Goal: Book appointment/travel/reservation

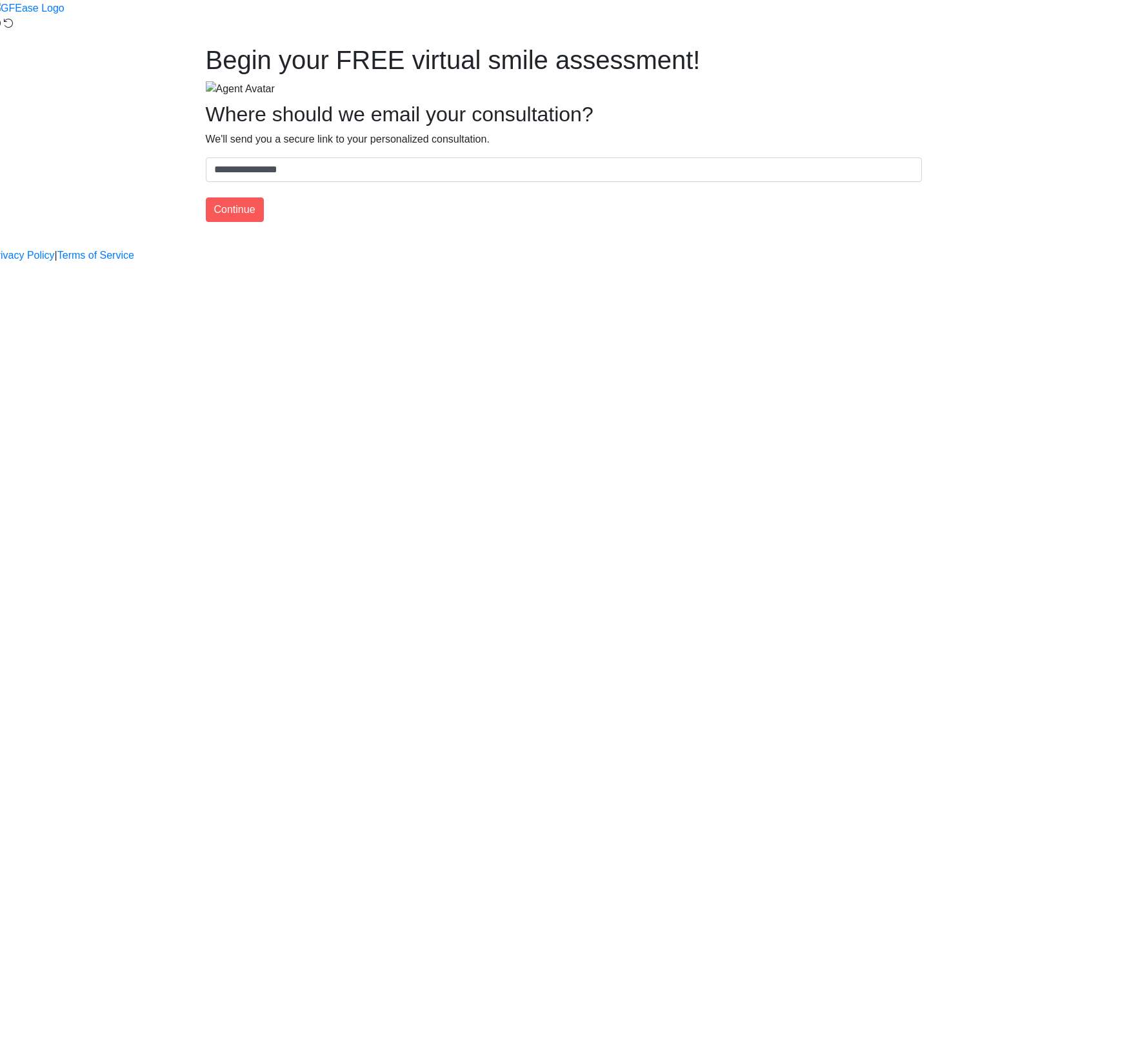
click at [558, 232] on div "**********" at bounding box center [564, 139] width 736 height 188
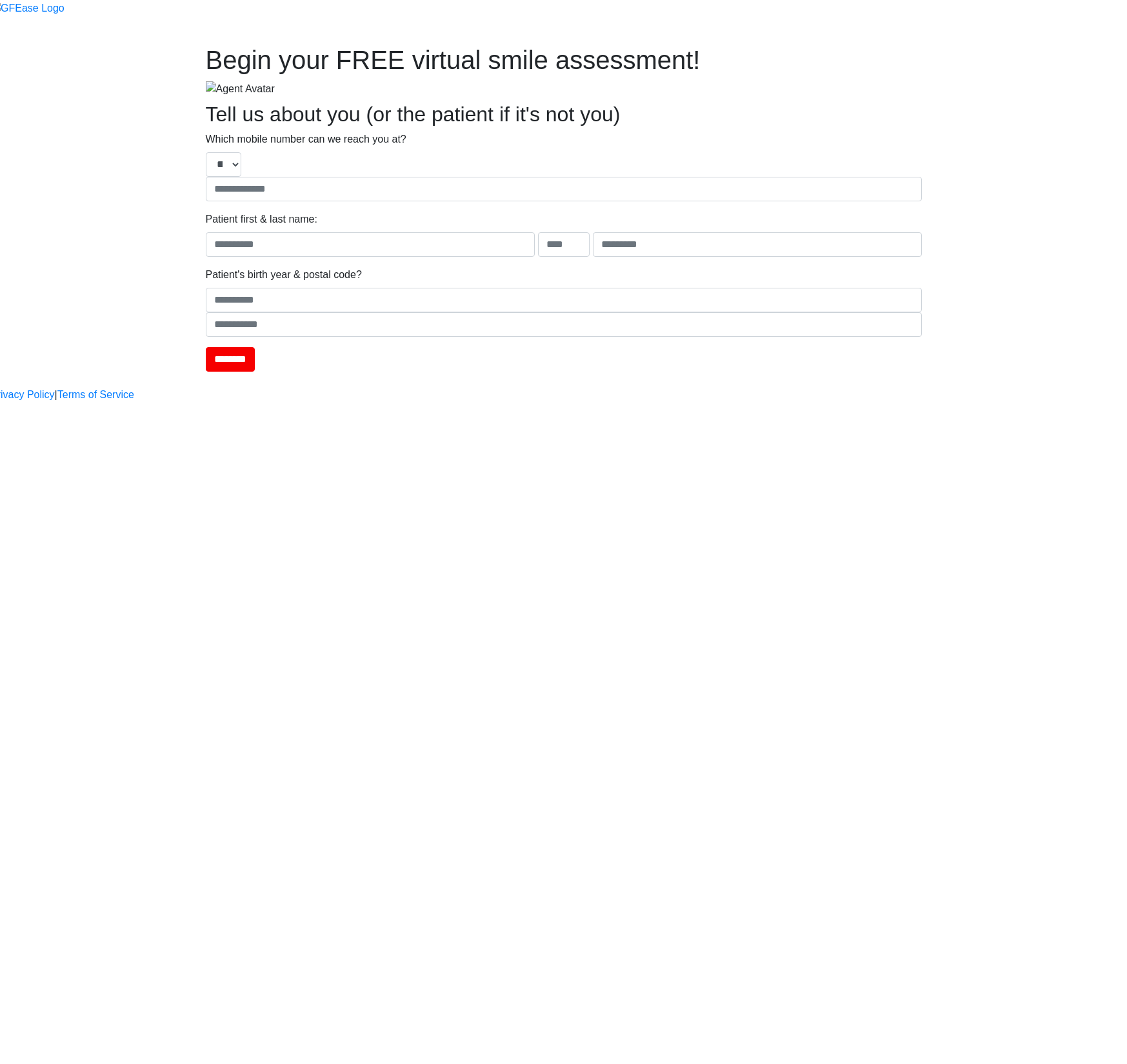
type input "**********"
type input "****"
type input "*******"
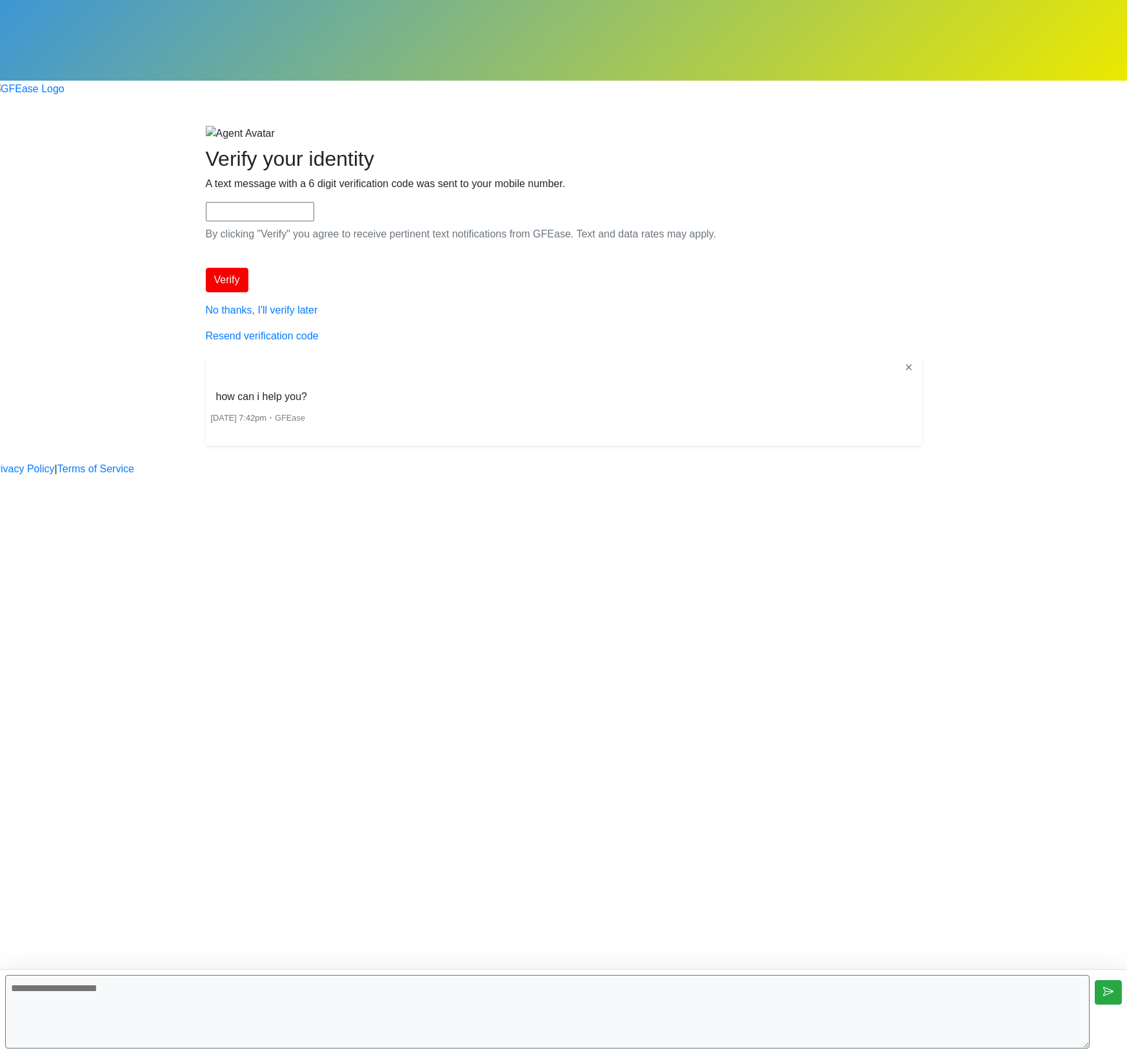
click at [544, 981] on textarea at bounding box center [547, 1011] width 1085 height 73
type textarea "**********"
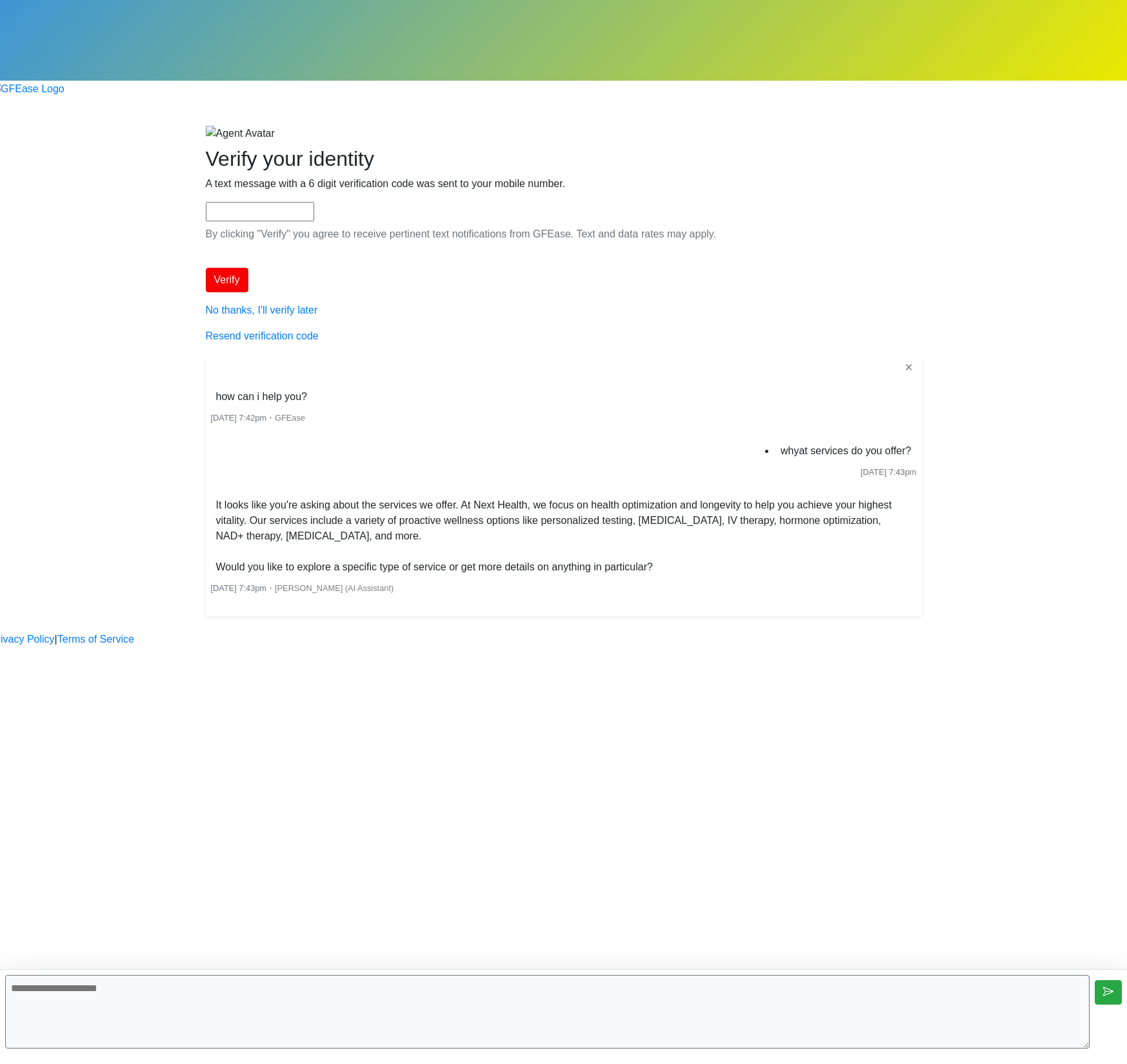
click at [460, 1011] on textarea at bounding box center [547, 1011] width 1085 height 73
click at [461, 1014] on textarea at bounding box center [547, 1011] width 1085 height 73
click at [572, 1000] on textarea at bounding box center [547, 1011] width 1085 height 73
type textarea "**********"
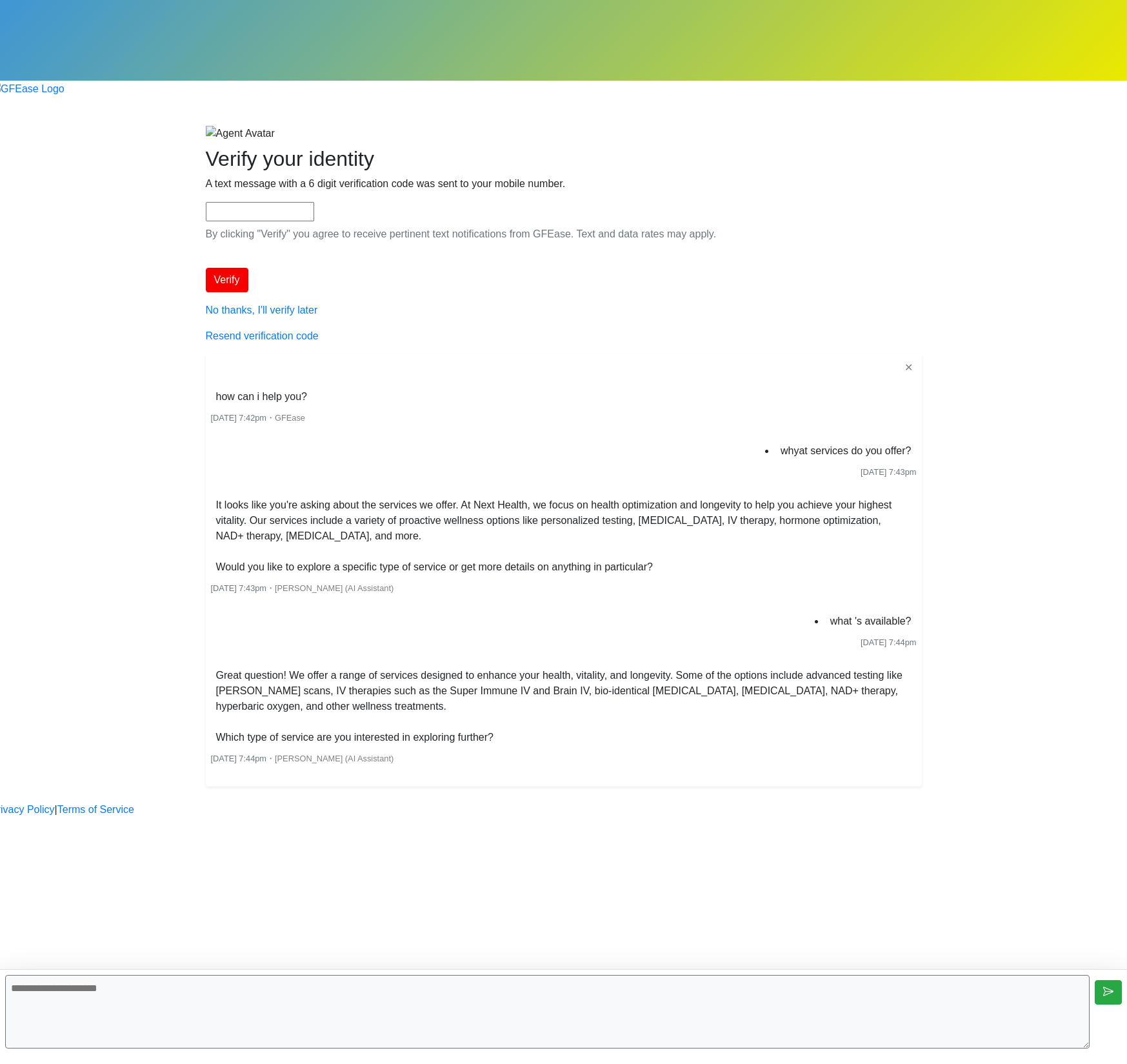
click at [597, 1019] on textarea at bounding box center [547, 1011] width 1085 height 73
click at [604, 1034] on textarea at bounding box center [547, 1011] width 1085 height 73
click at [606, 1025] on textarea at bounding box center [547, 1011] width 1085 height 73
type textarea "**********"
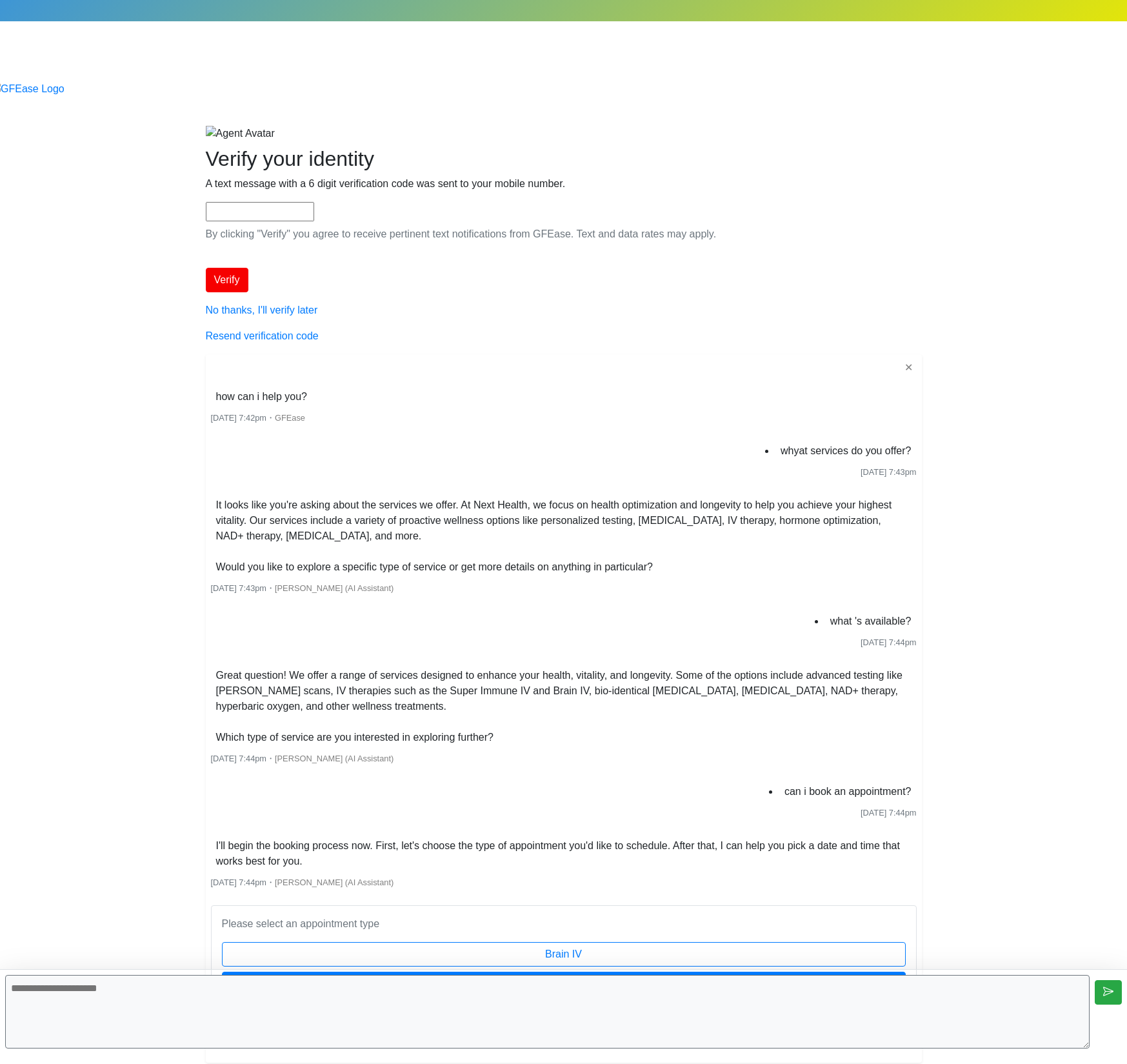
scroll to position [33, 0]
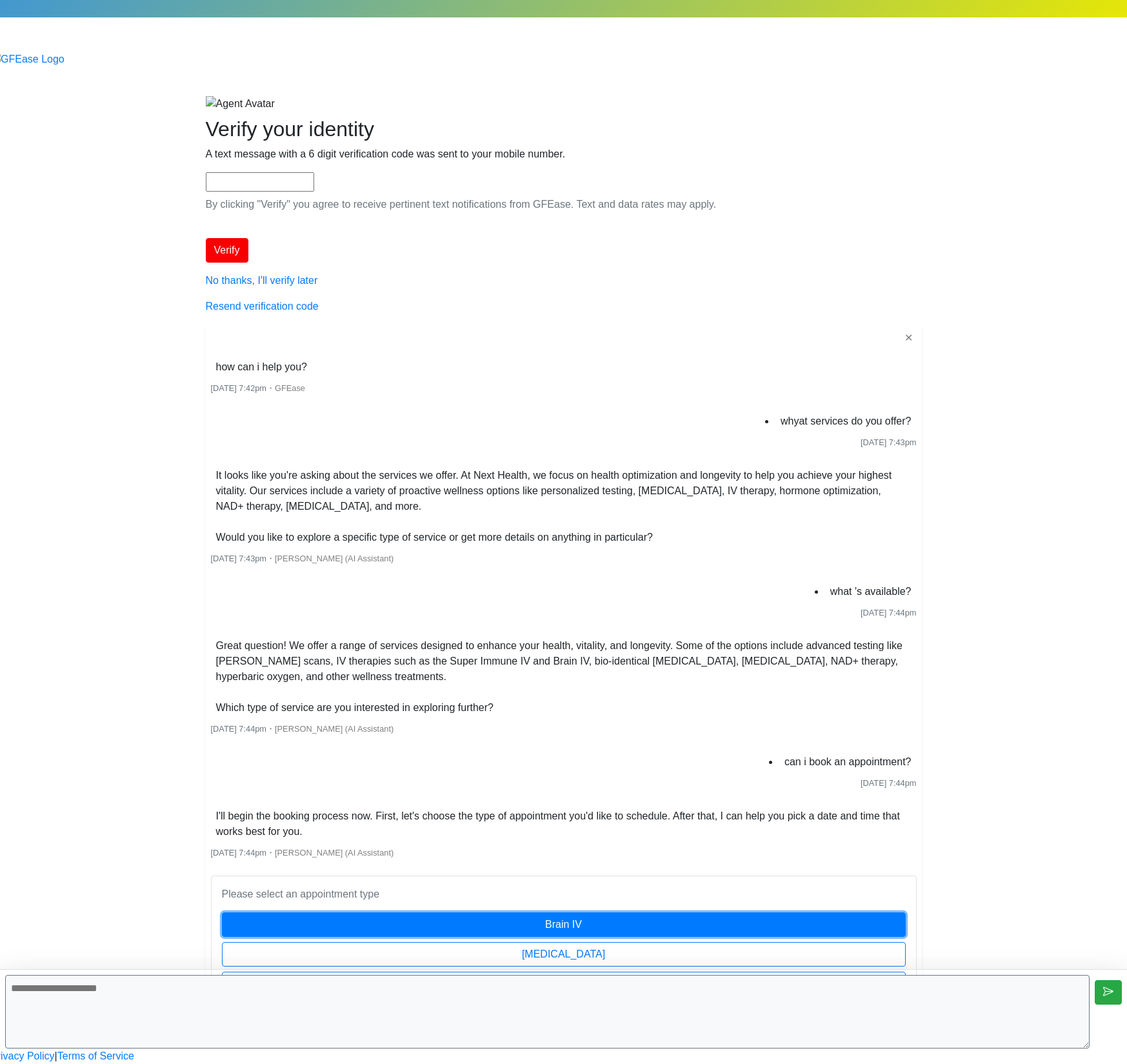
click at [646, 913] on button "Brain IV" at bounding box center [564, 924] width 684 height 24
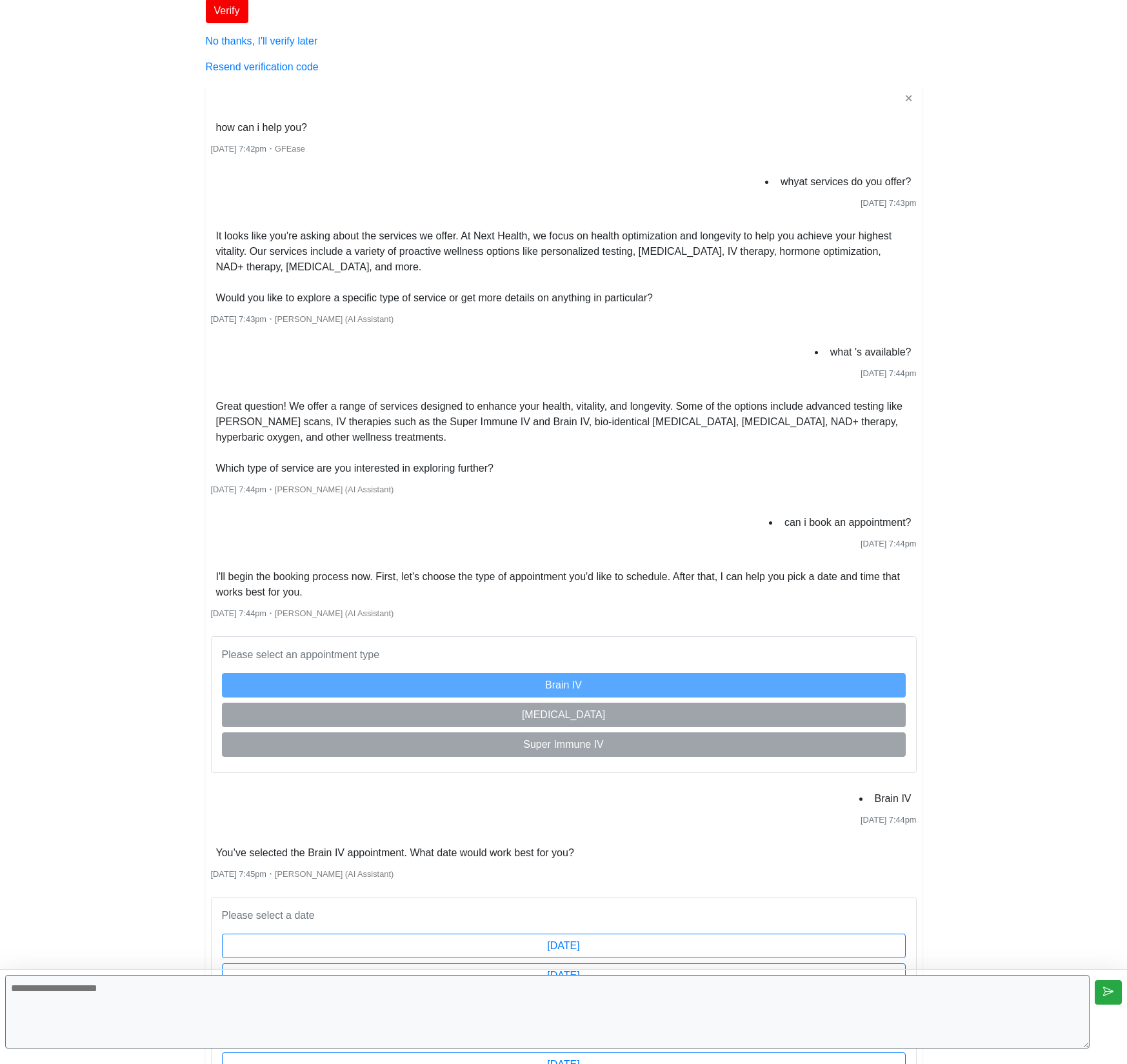
scroll to position [374, 0]
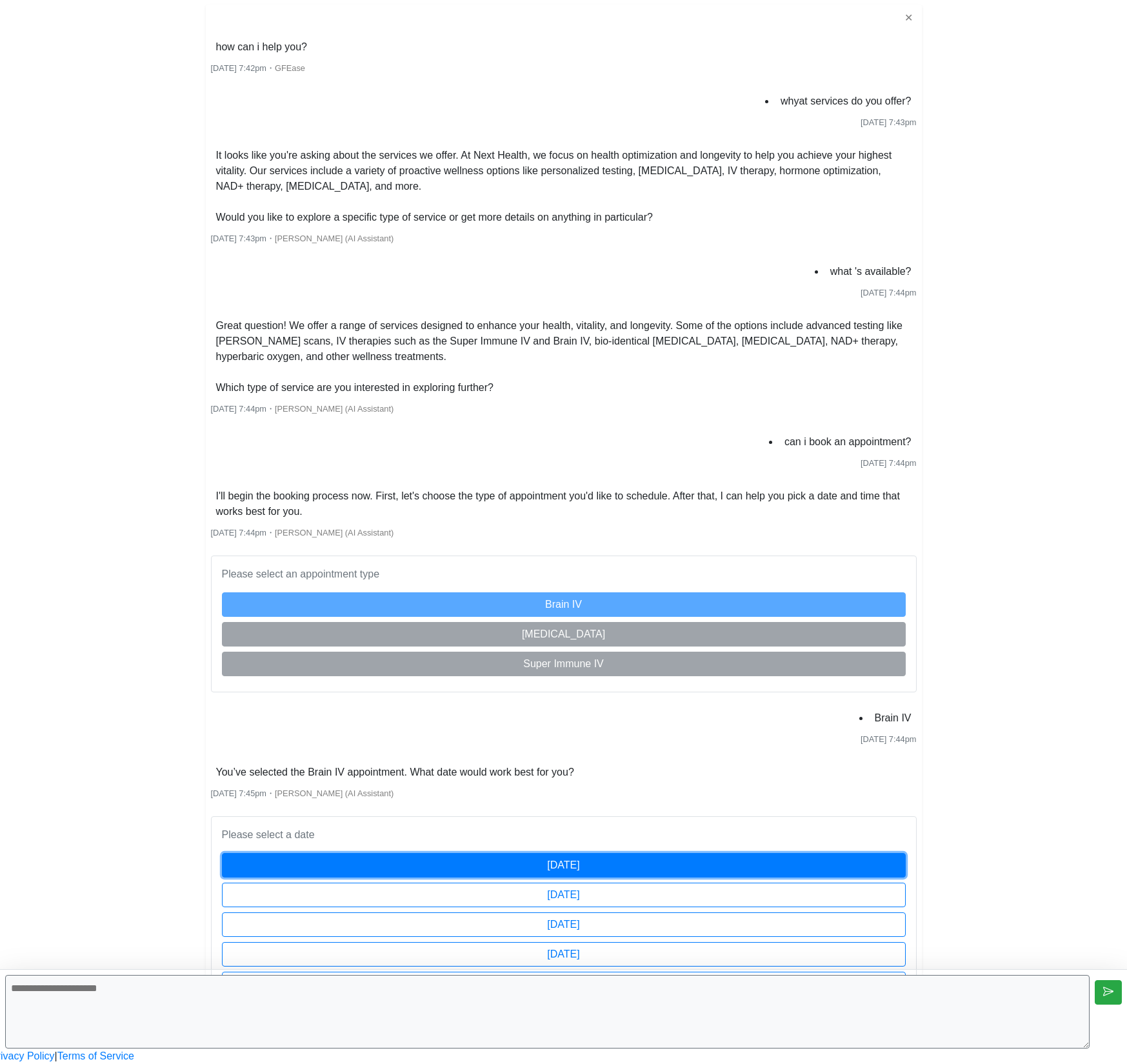
click at [622, 853] on button "[DATE]" at bounding box center [564, 864] width 684 height 24
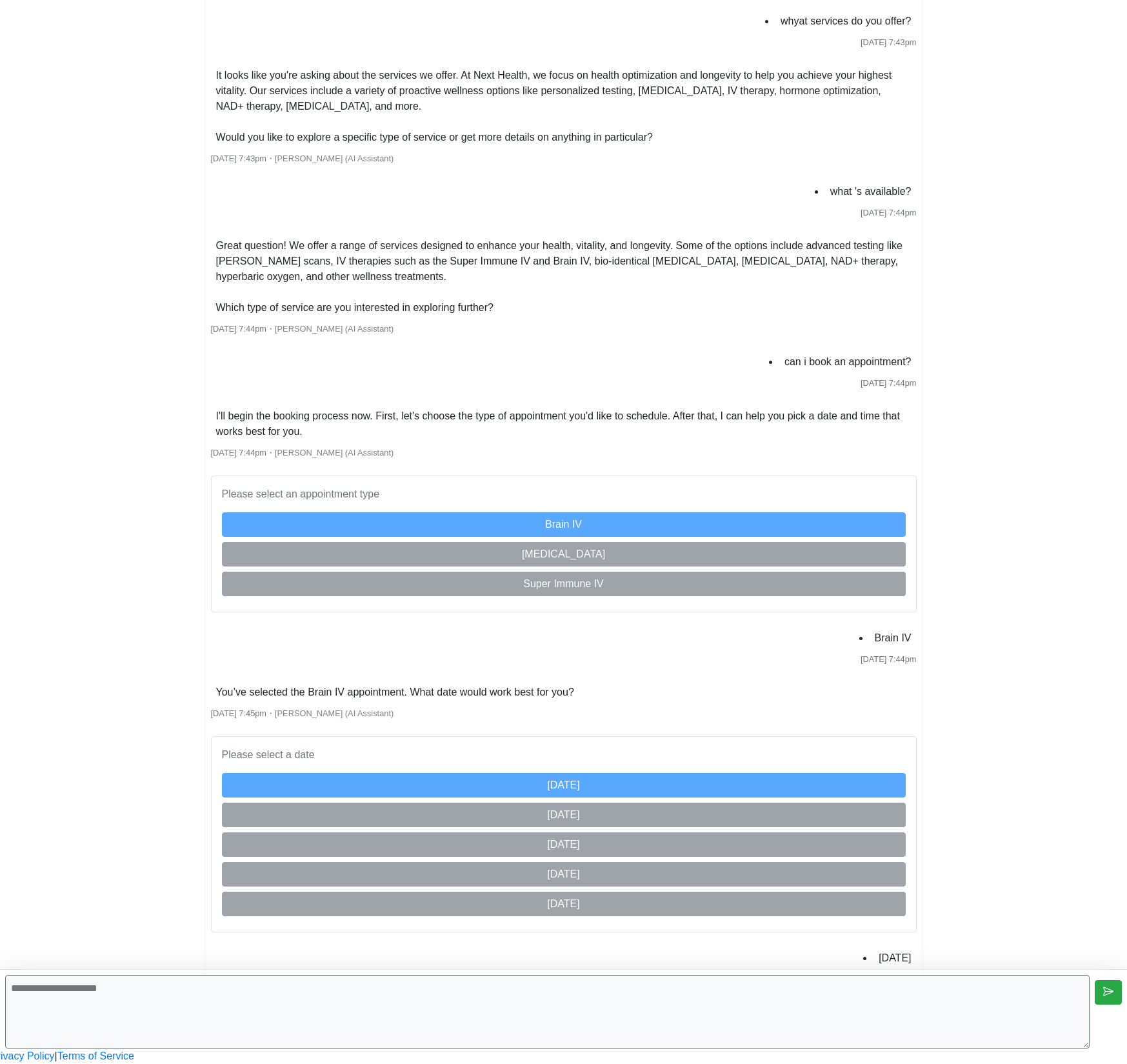
scroll to position [454, 0]
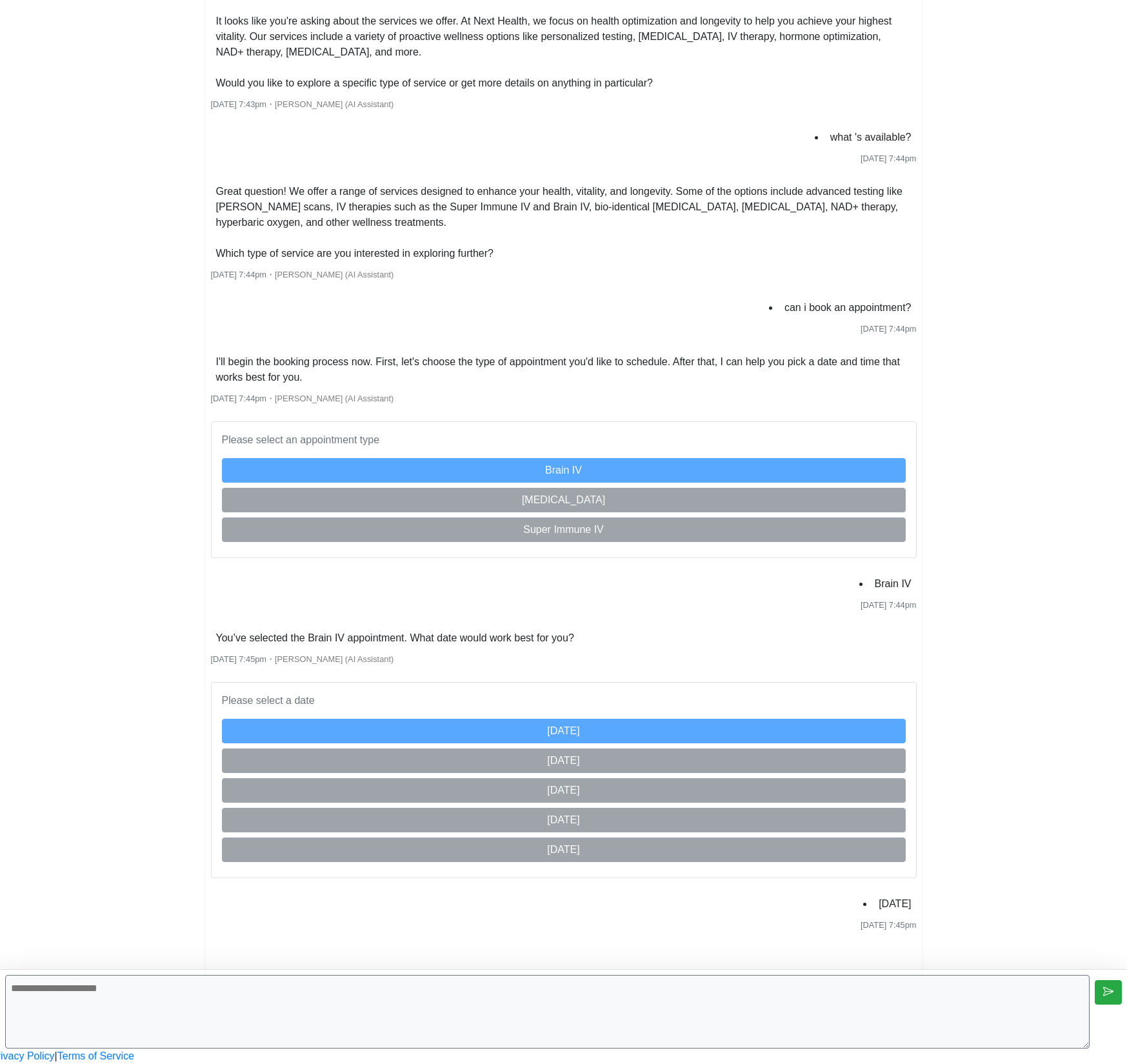
click at [607, 1015] on textarea at bounding box center [547, 1011] width 1085 height 73
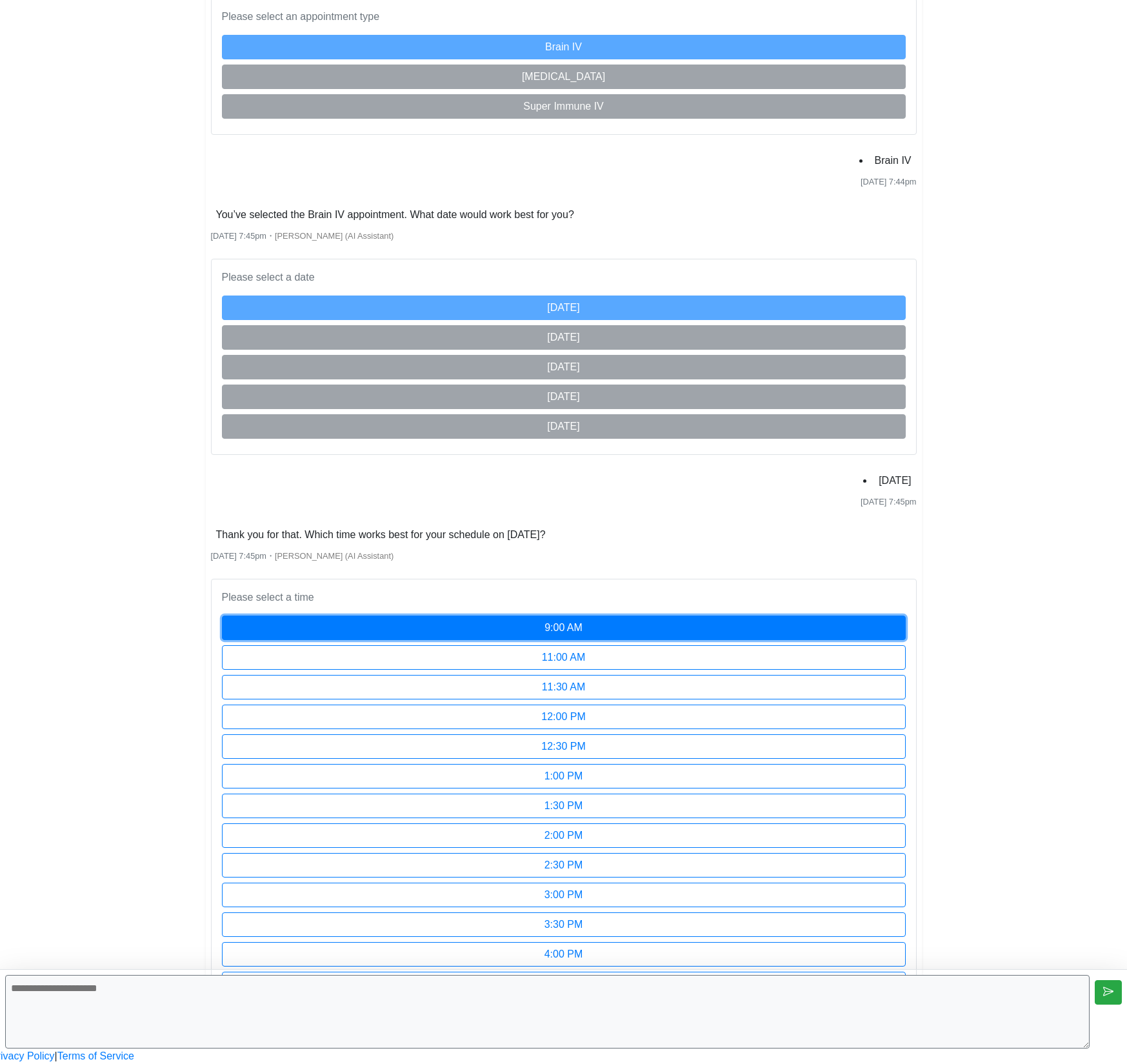
click at [581, 615] on button "9:00 AM" at bounding box center [564, 627] width 684 height 24
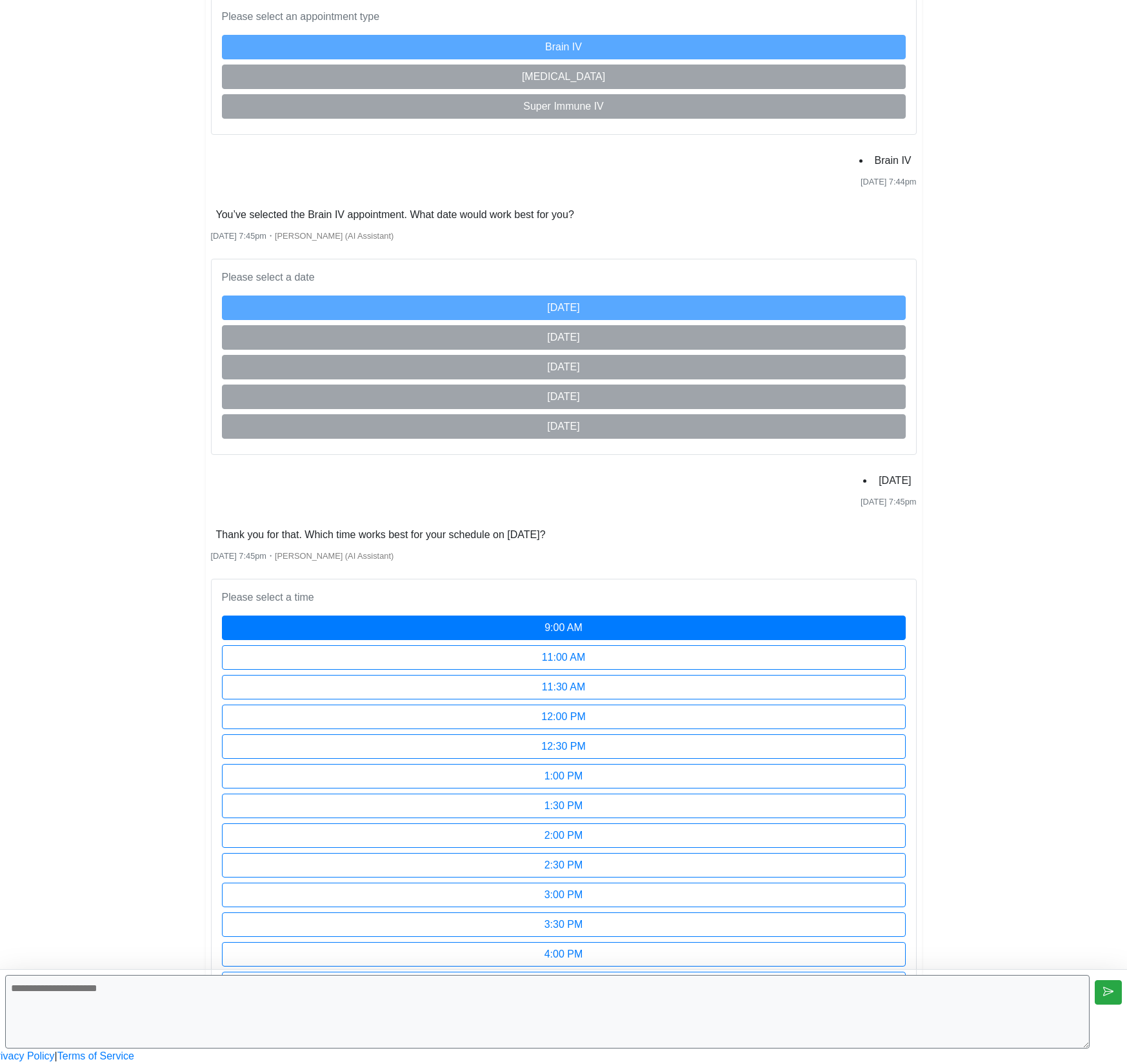
scroll to position [1001, 0]
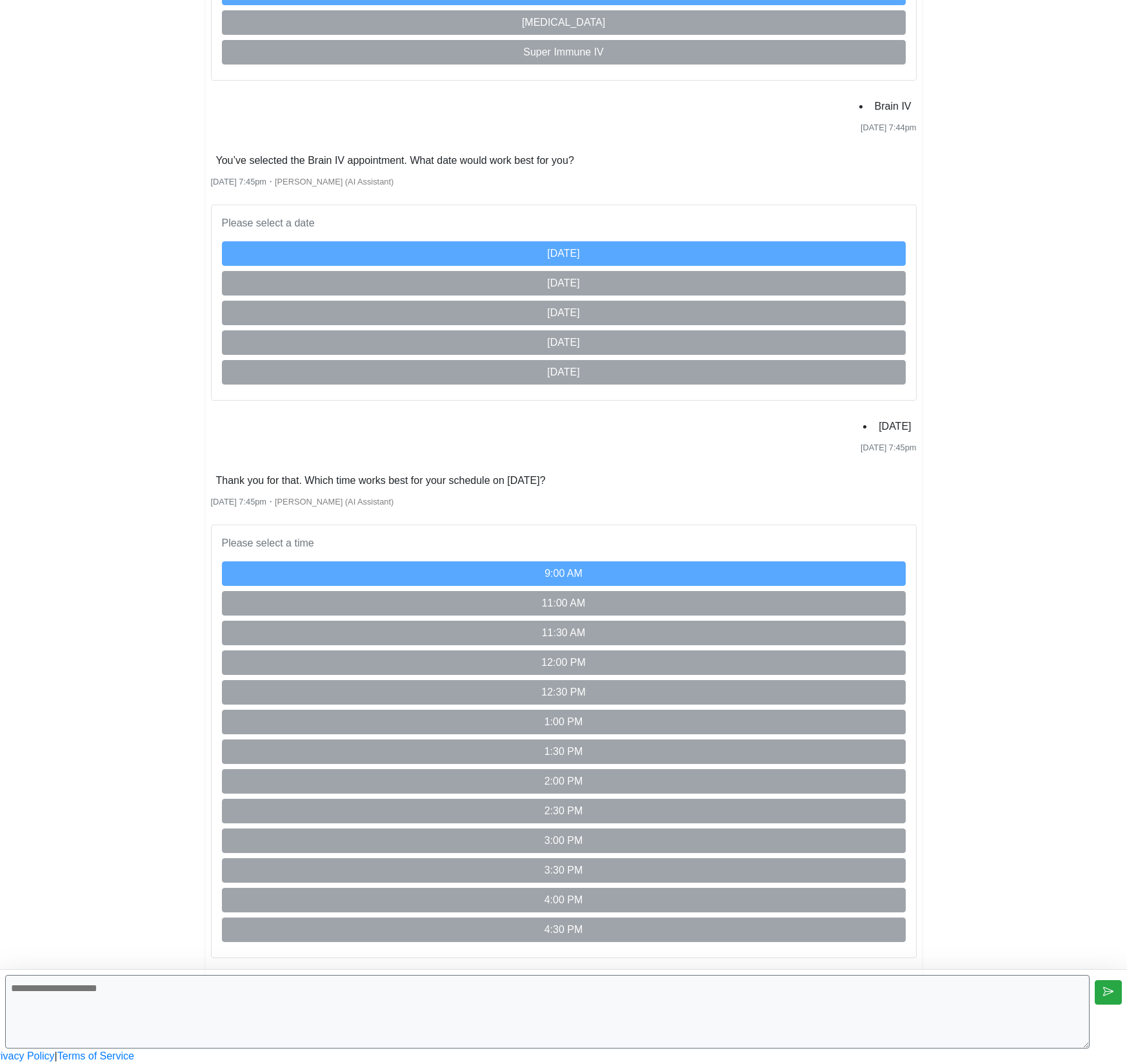
click at [598, 991] on textarea at bounding box center [547, 1011] width 1085 height 73
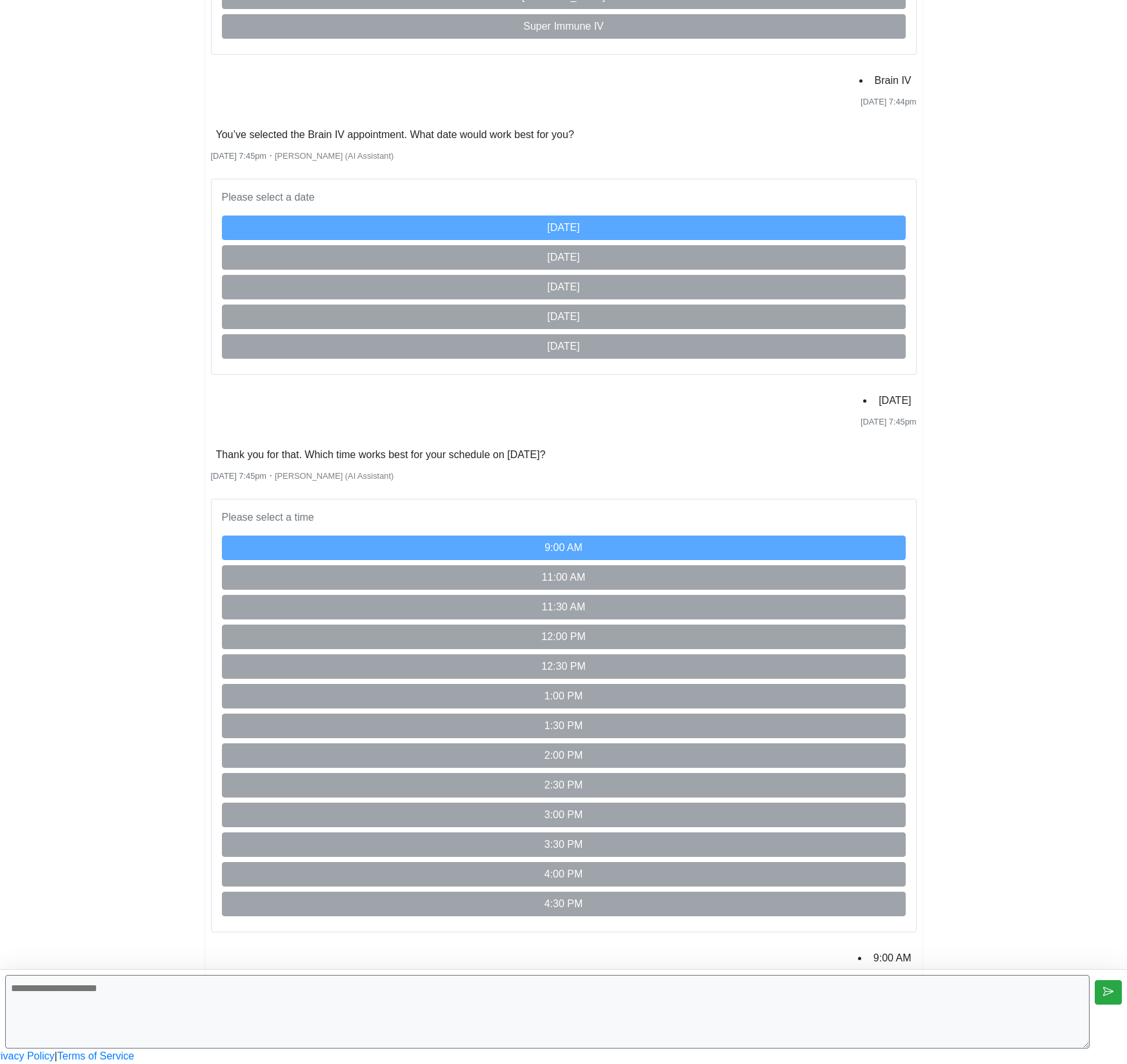
click at [648, 1008] on textarea at bounding box center [547, 1011] width 1085 height 73
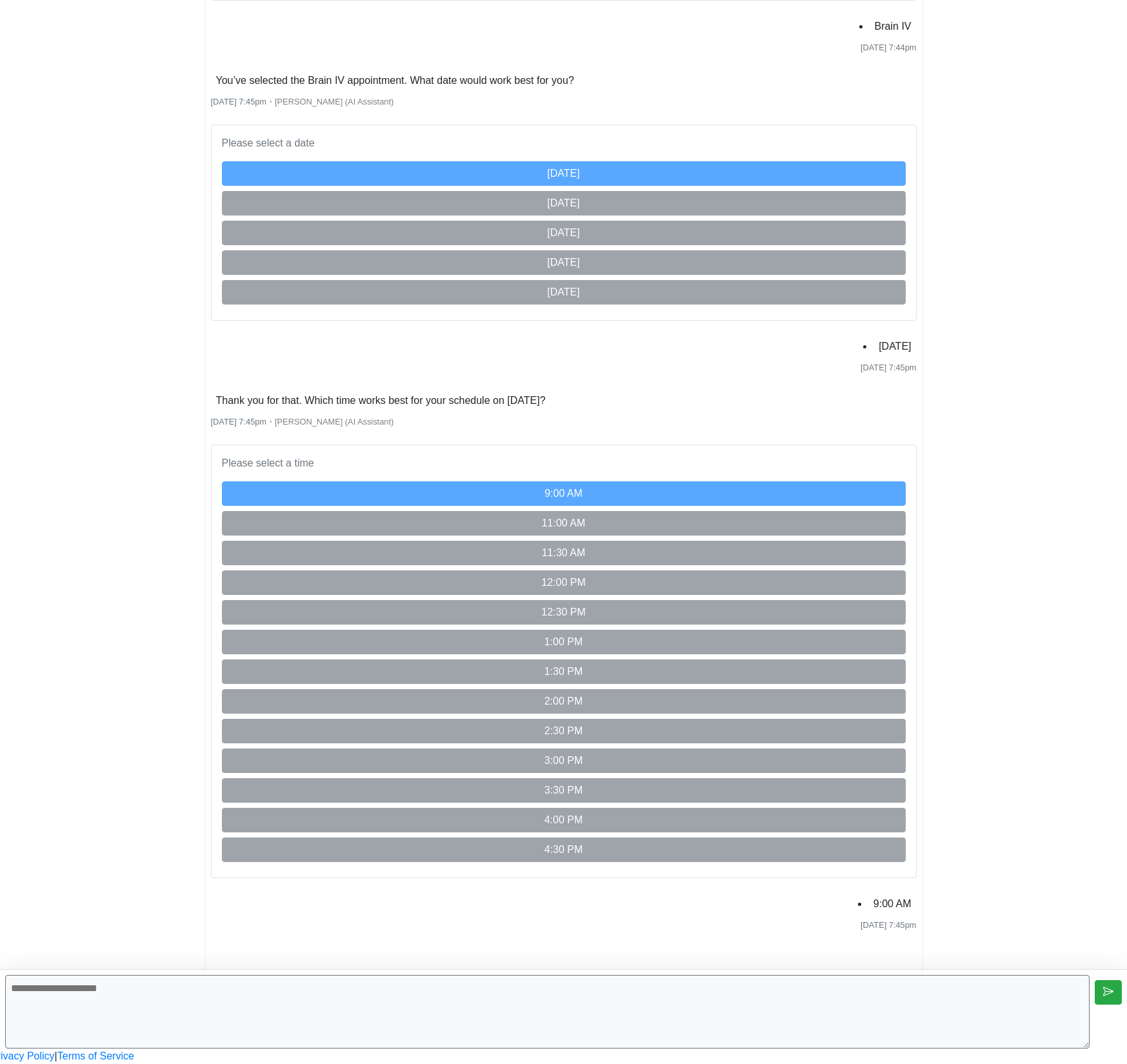
scroll to position [1081, 0]
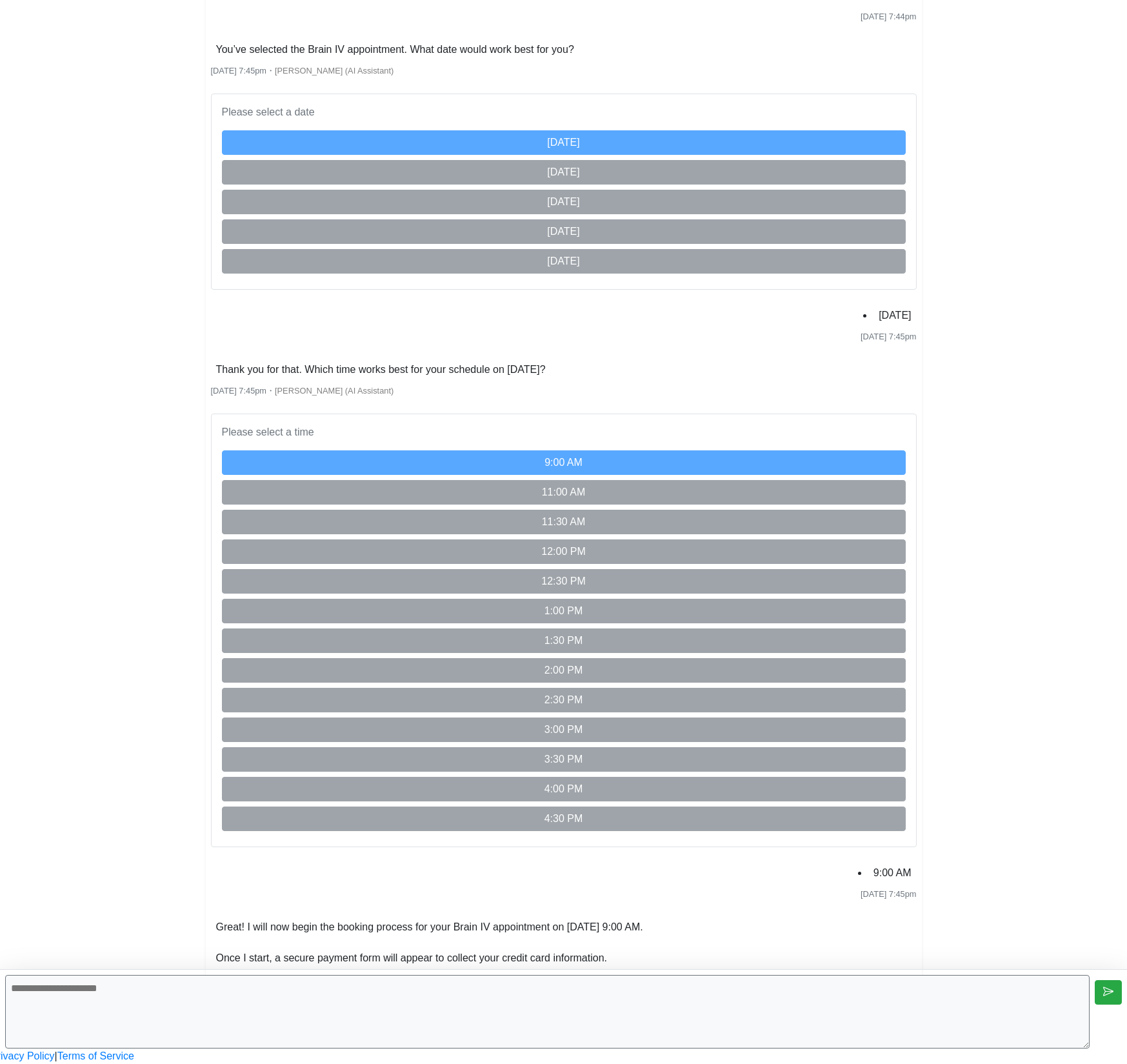
click at [648, 1008] on textarea at bounding box center [547, 1011] width 1085 height 73
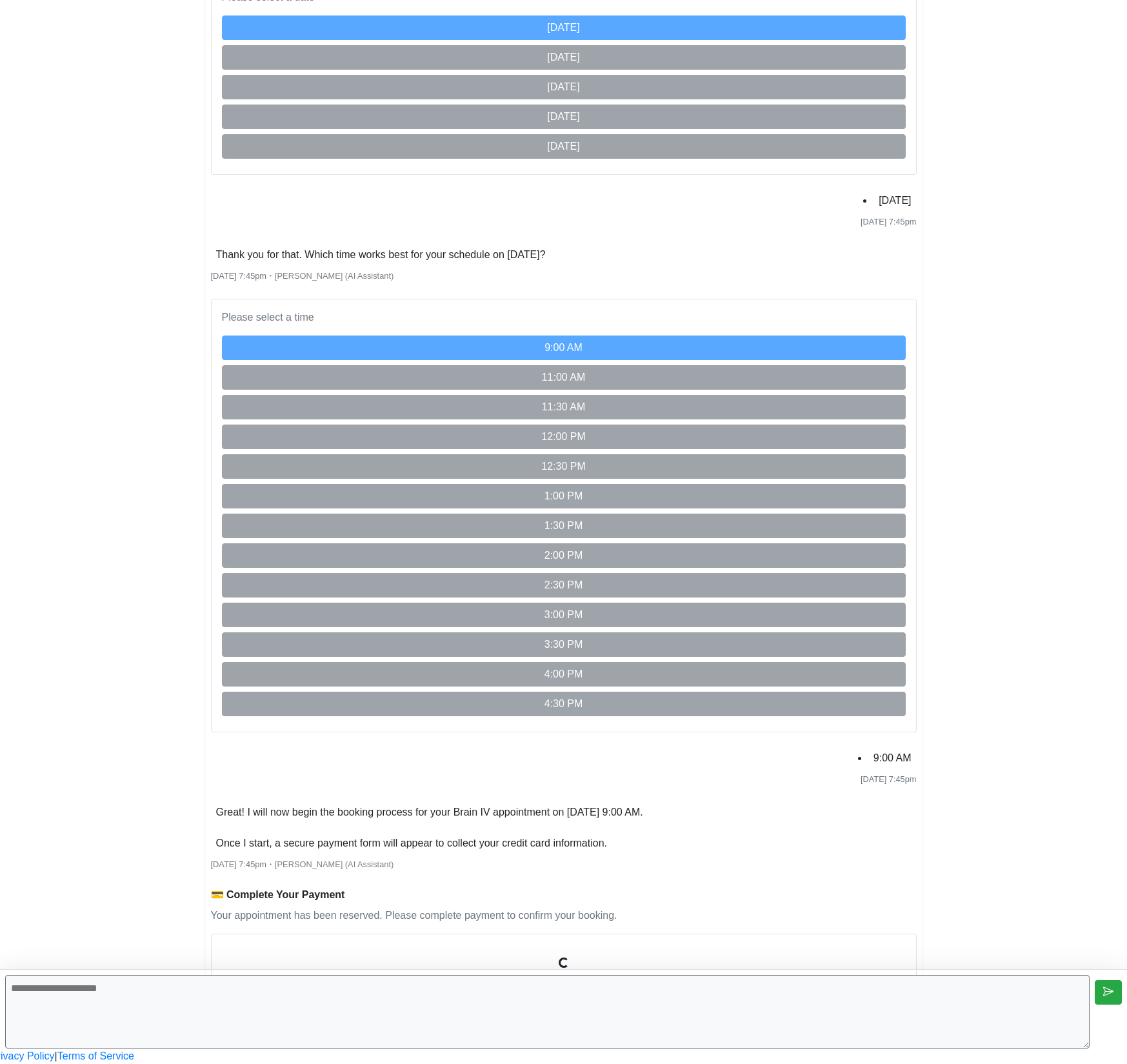
scroll to position [1300, 0]
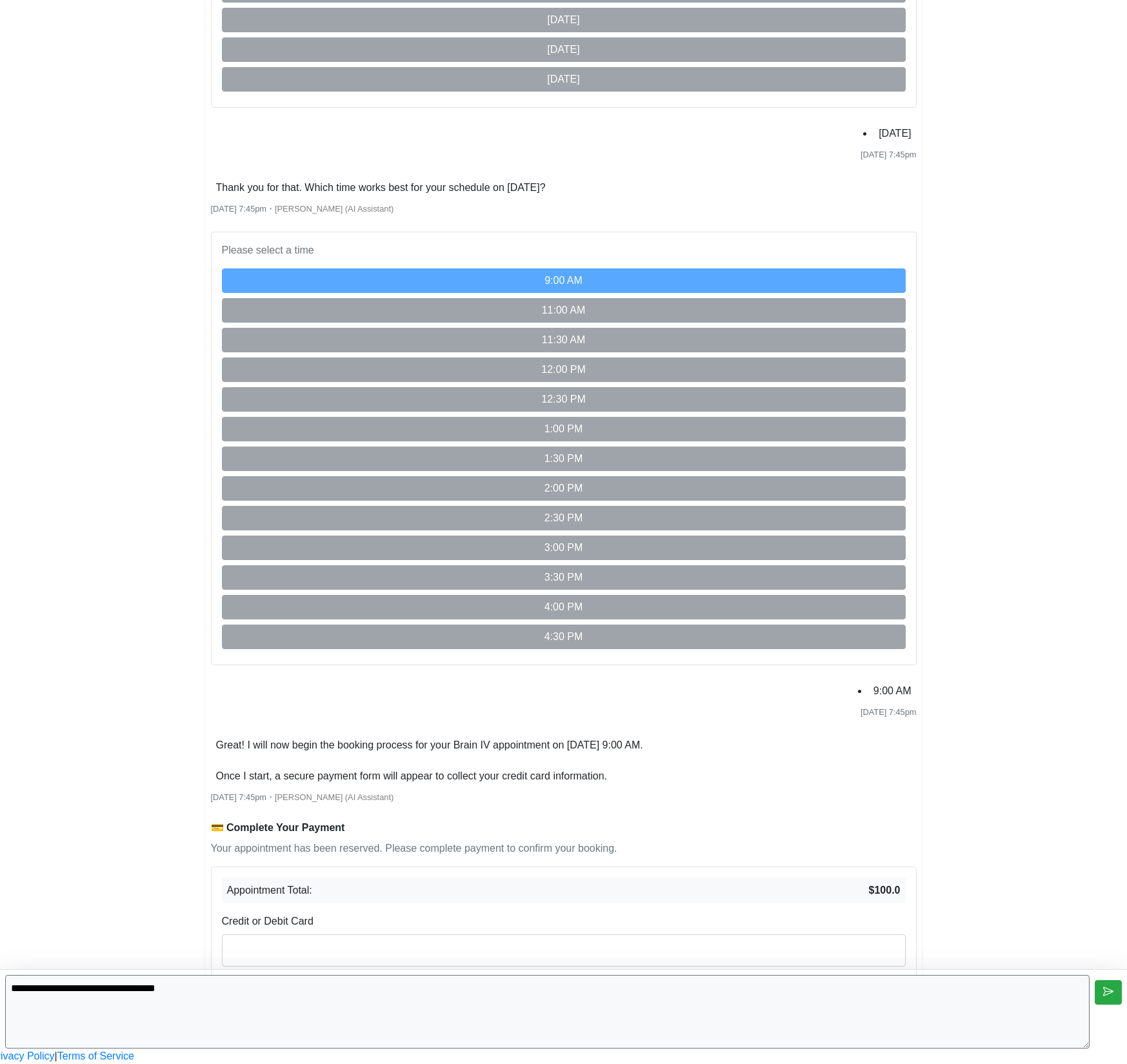
type textarea "**********"
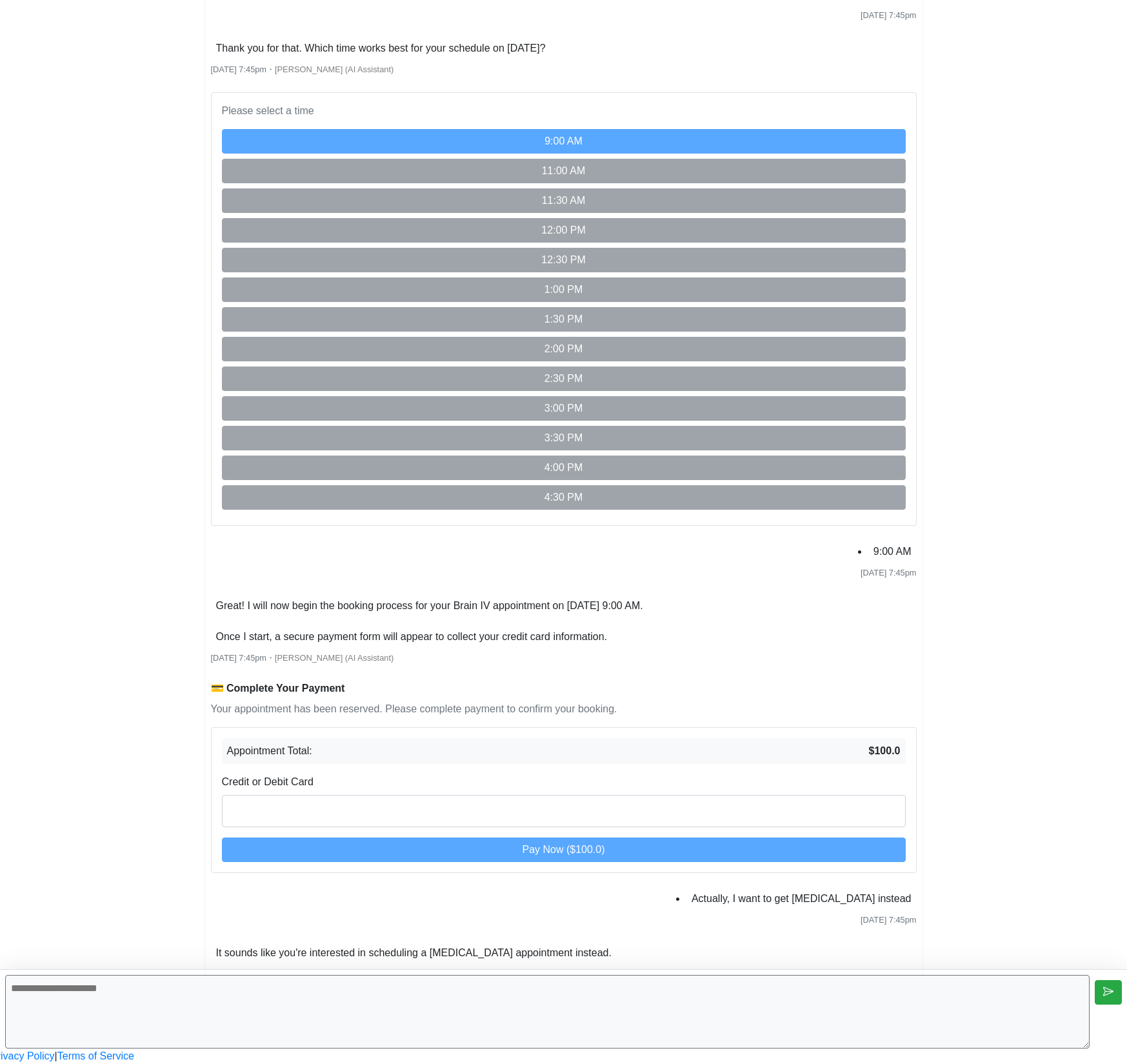
scroll to position [1511, 0]
click at [804, 1018] on textarea at bounding box center [547, 1011] width 1085 height 73
type textarea "***"
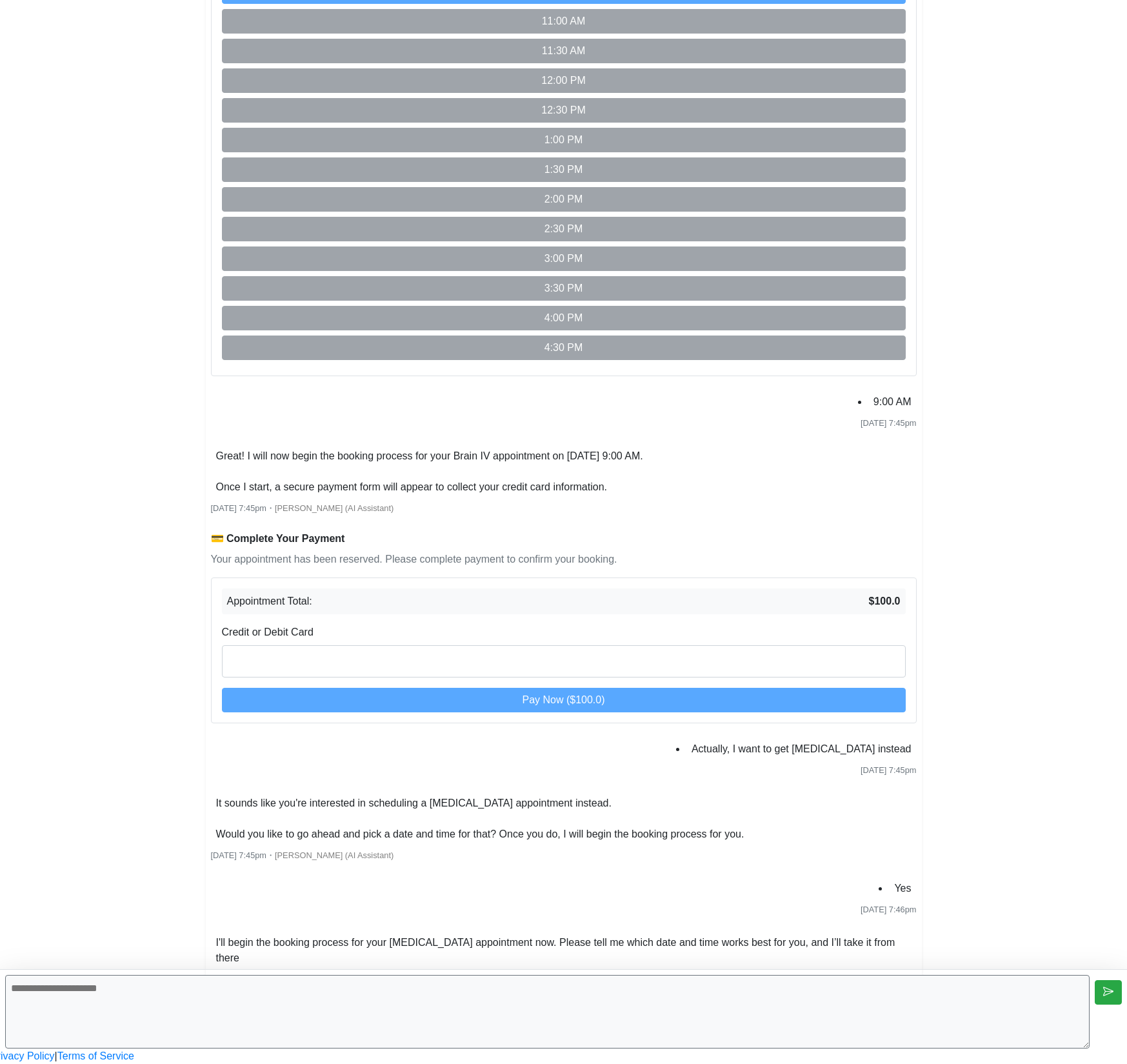
scroll to position [1803, 0]
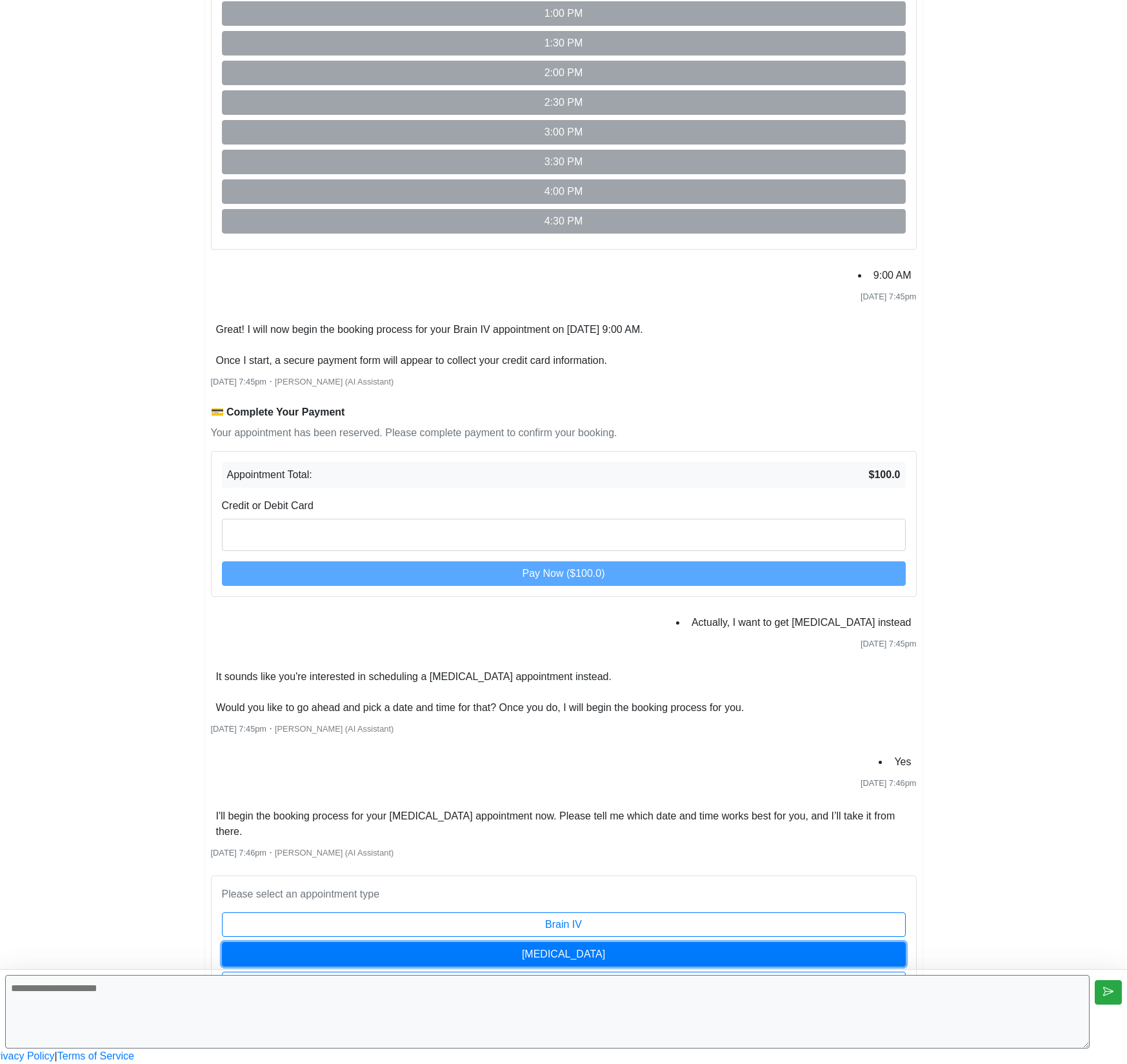
click at [698, 942] on button "[MEDICAL_DATA]" at bounding box center [564, 954] width 684 height 24
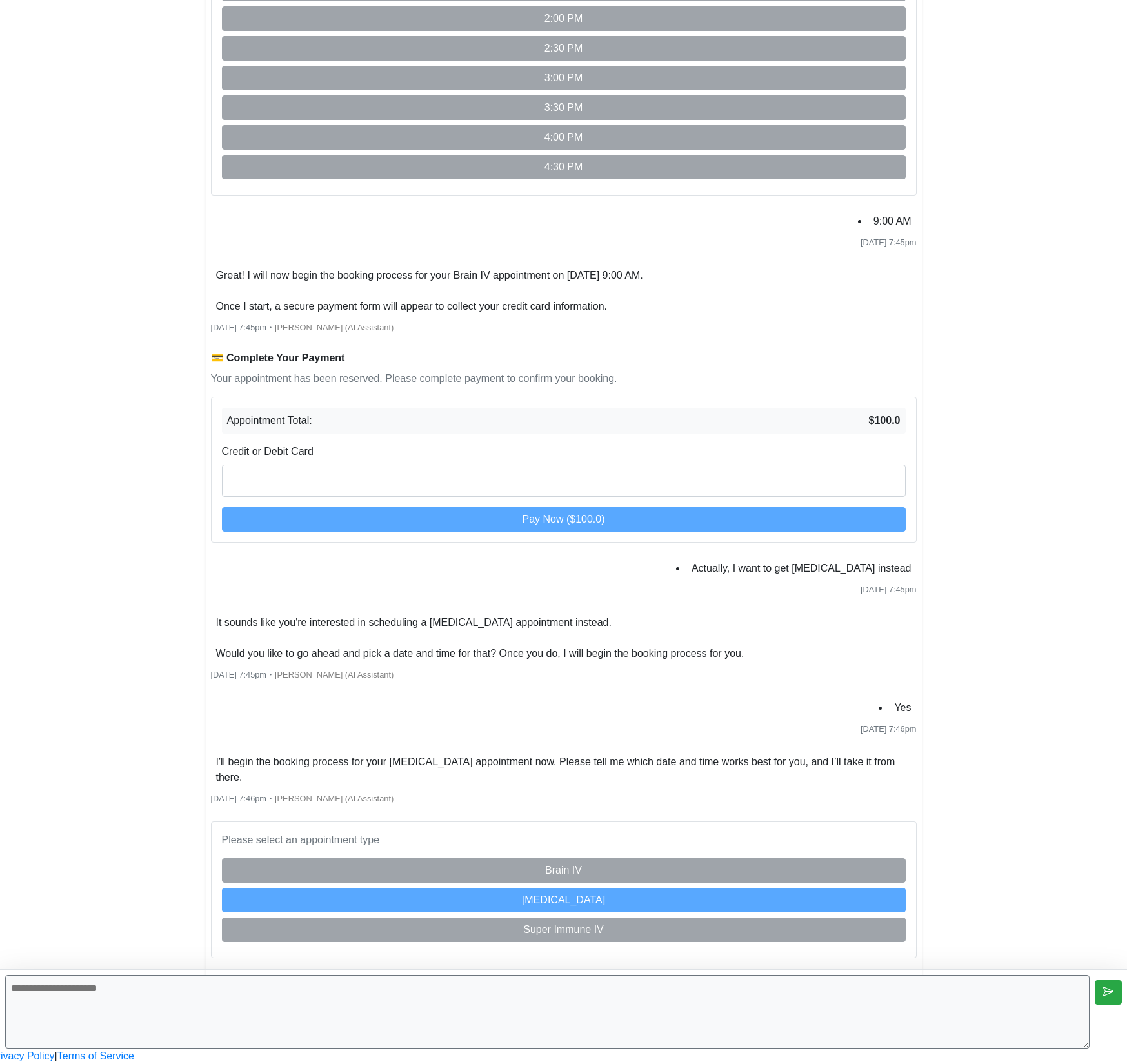
scroll to position [1883, 0]
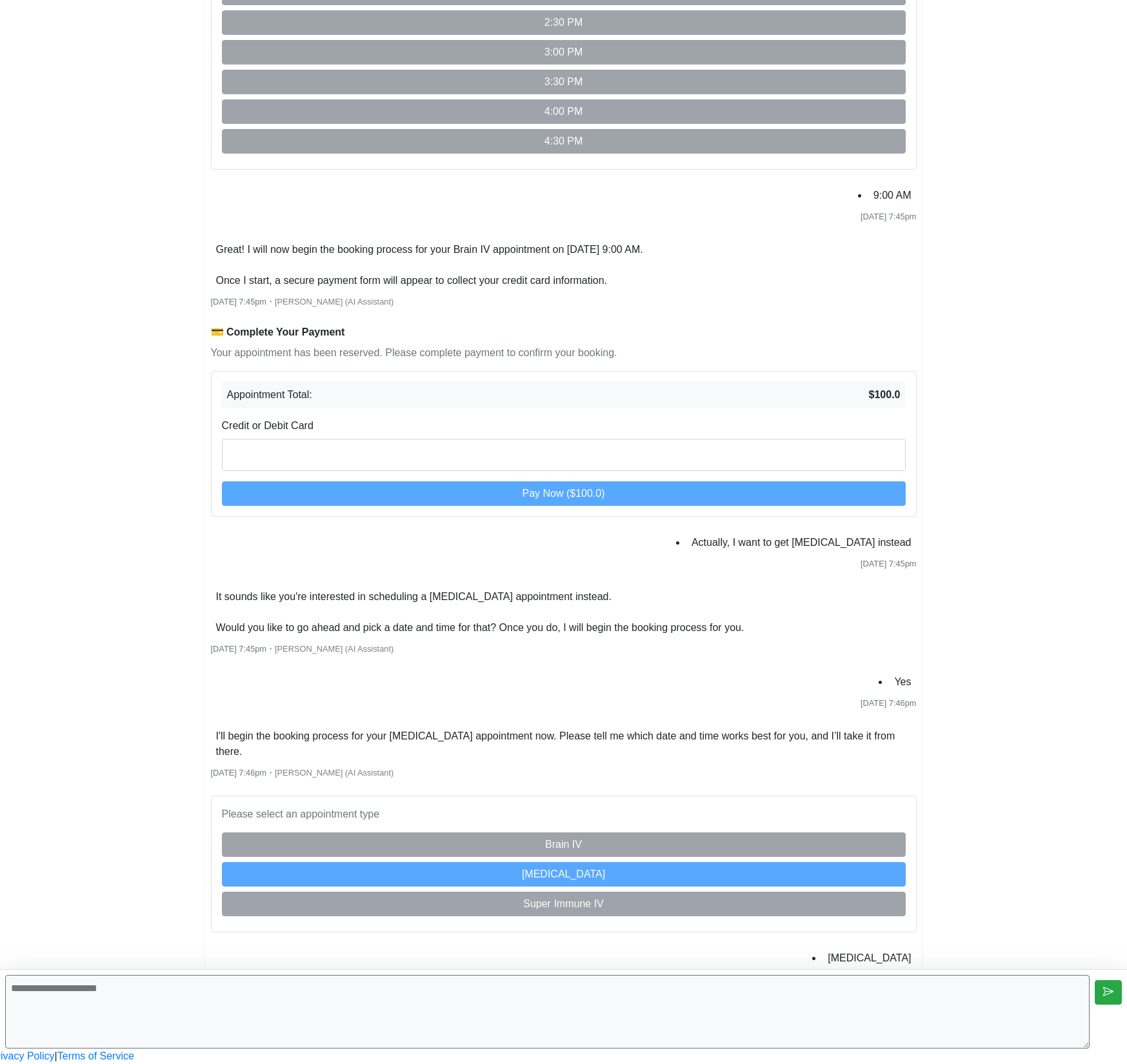
click at [544, 991] on textarea at bounding box center [547, 1011] width 1085 height 73
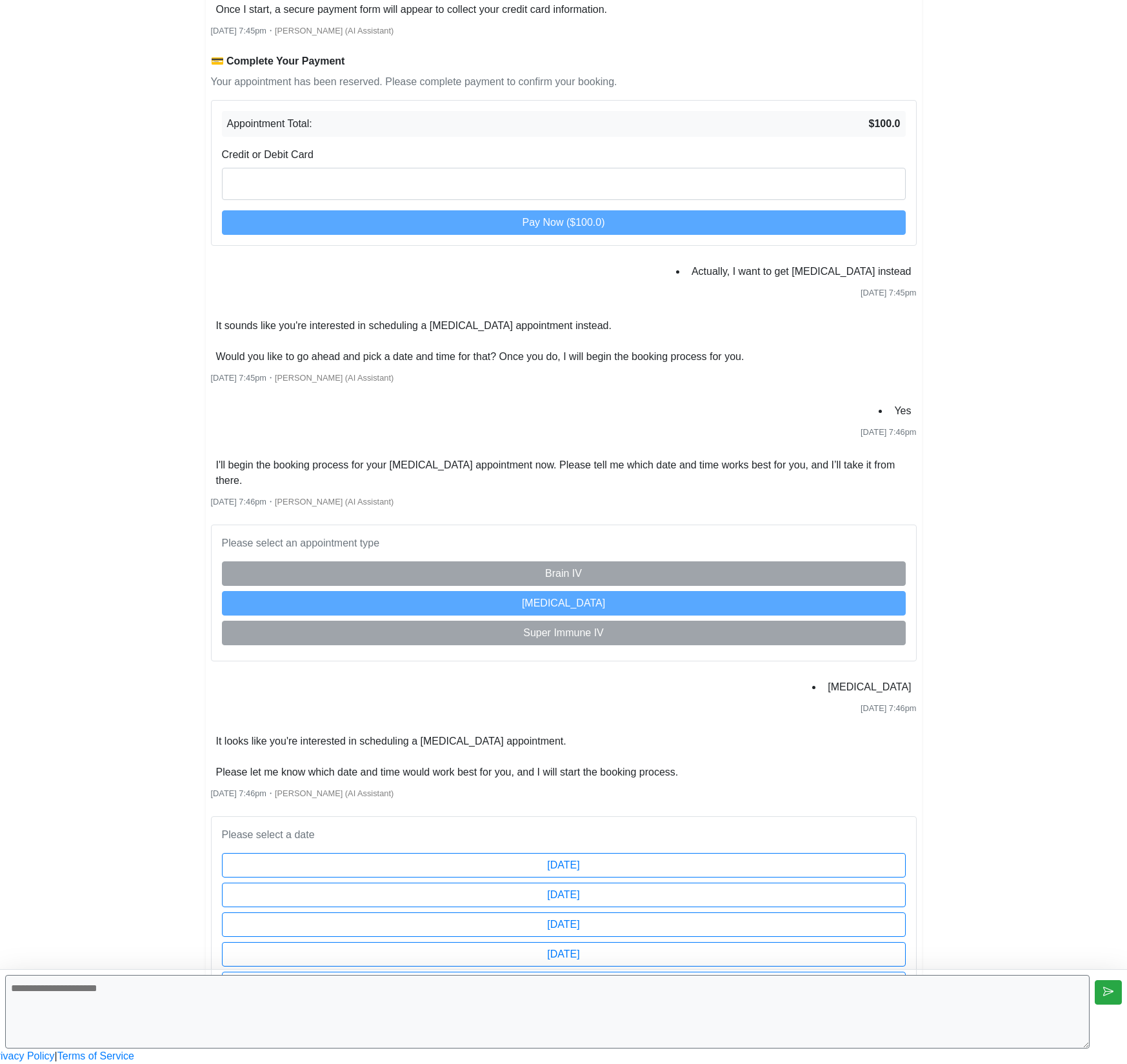
scroll to position [2184, 0]
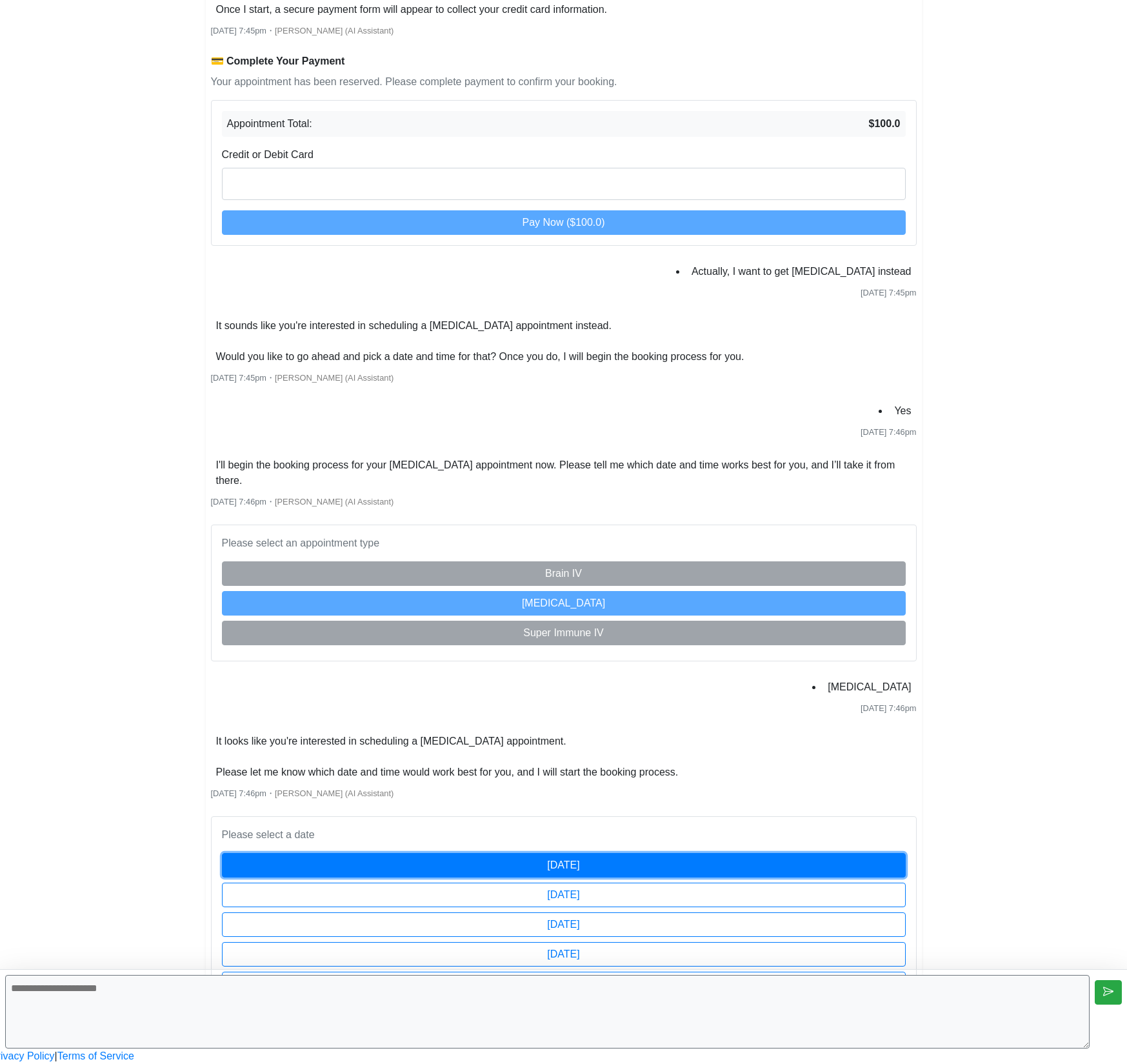
click at [571, 853] on button "Friday, September 5" at bounding box center [564, 864] width 684 height 24
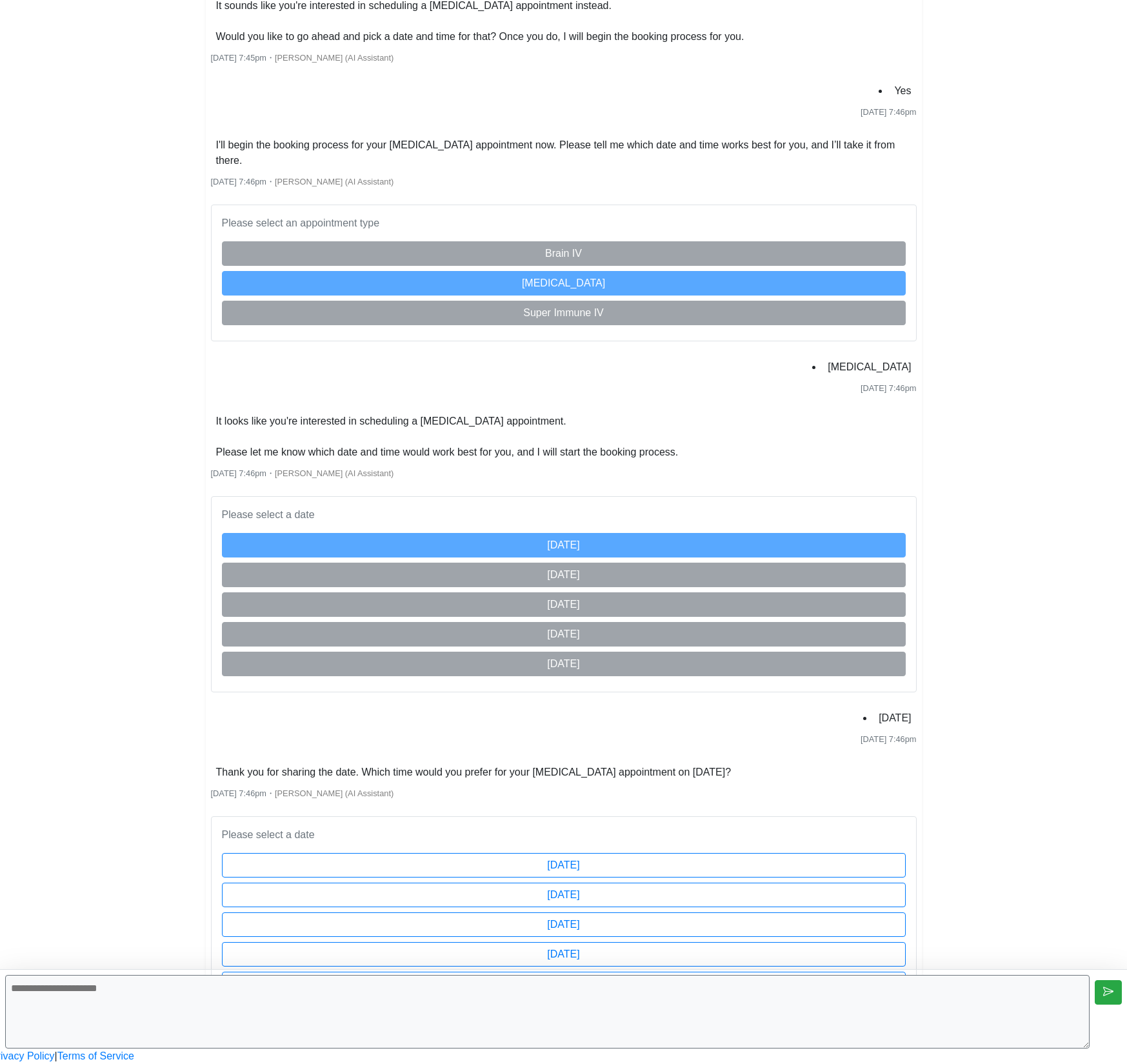
scroll to position [2520, 0]
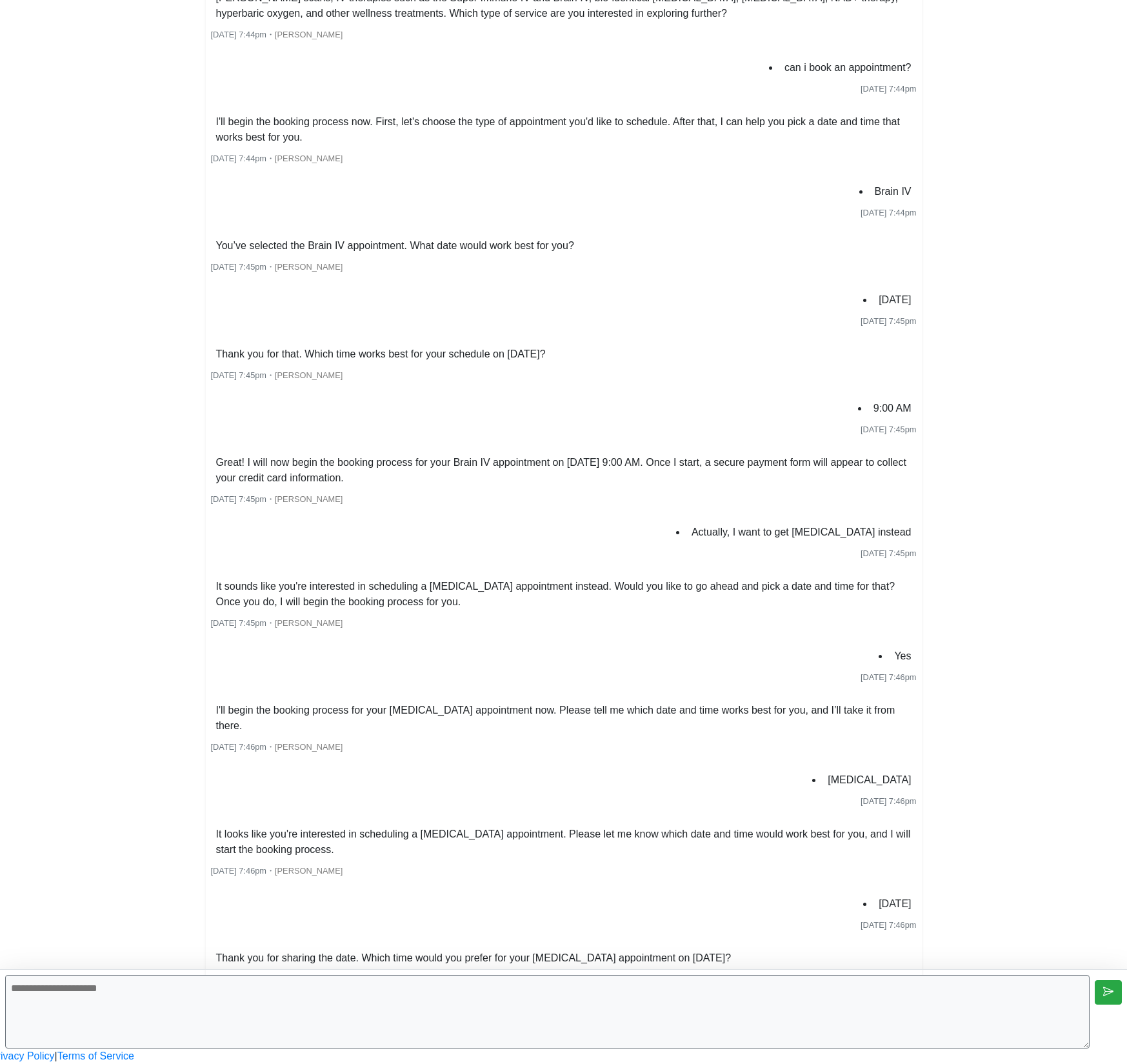
scroll to position [1129, 0]
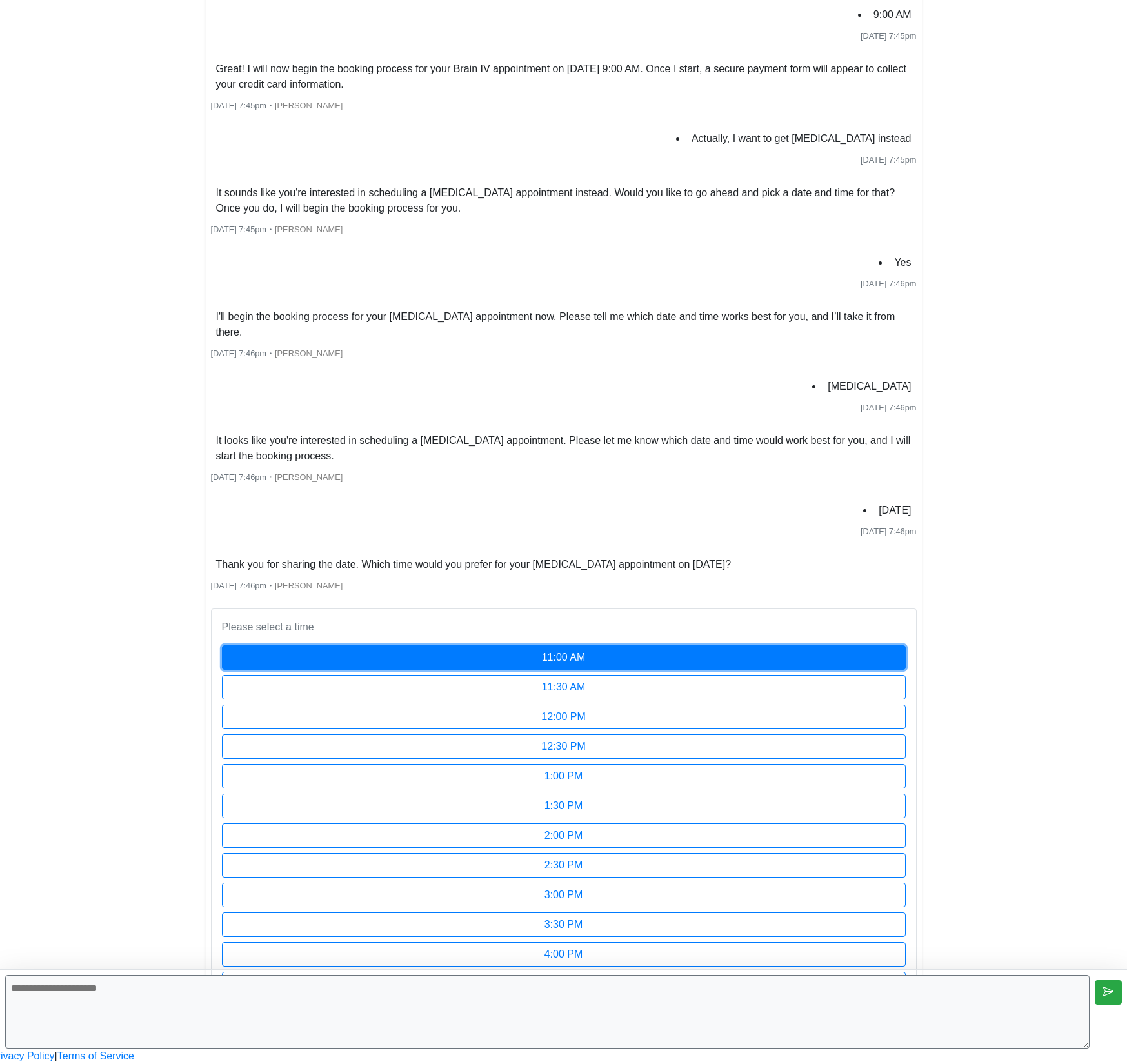
click at [471, 645] on button "11:00 AM" at bounding box center [564, 656] width 684 height 24
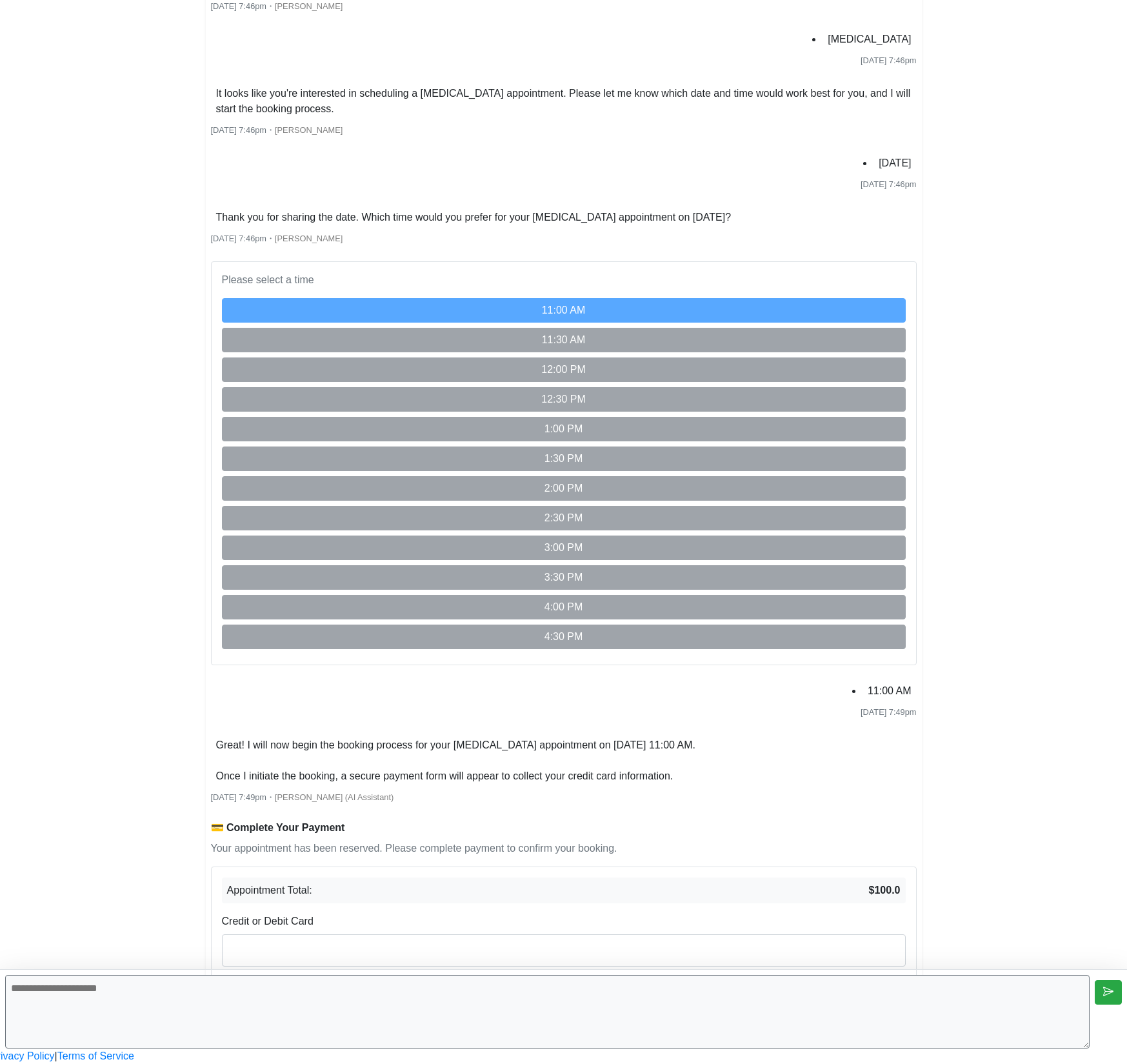
scroll to position [1523, 0]
click at [869, 882] on strong "$100.0" at bounding box center [884, 889] width 31 height 15
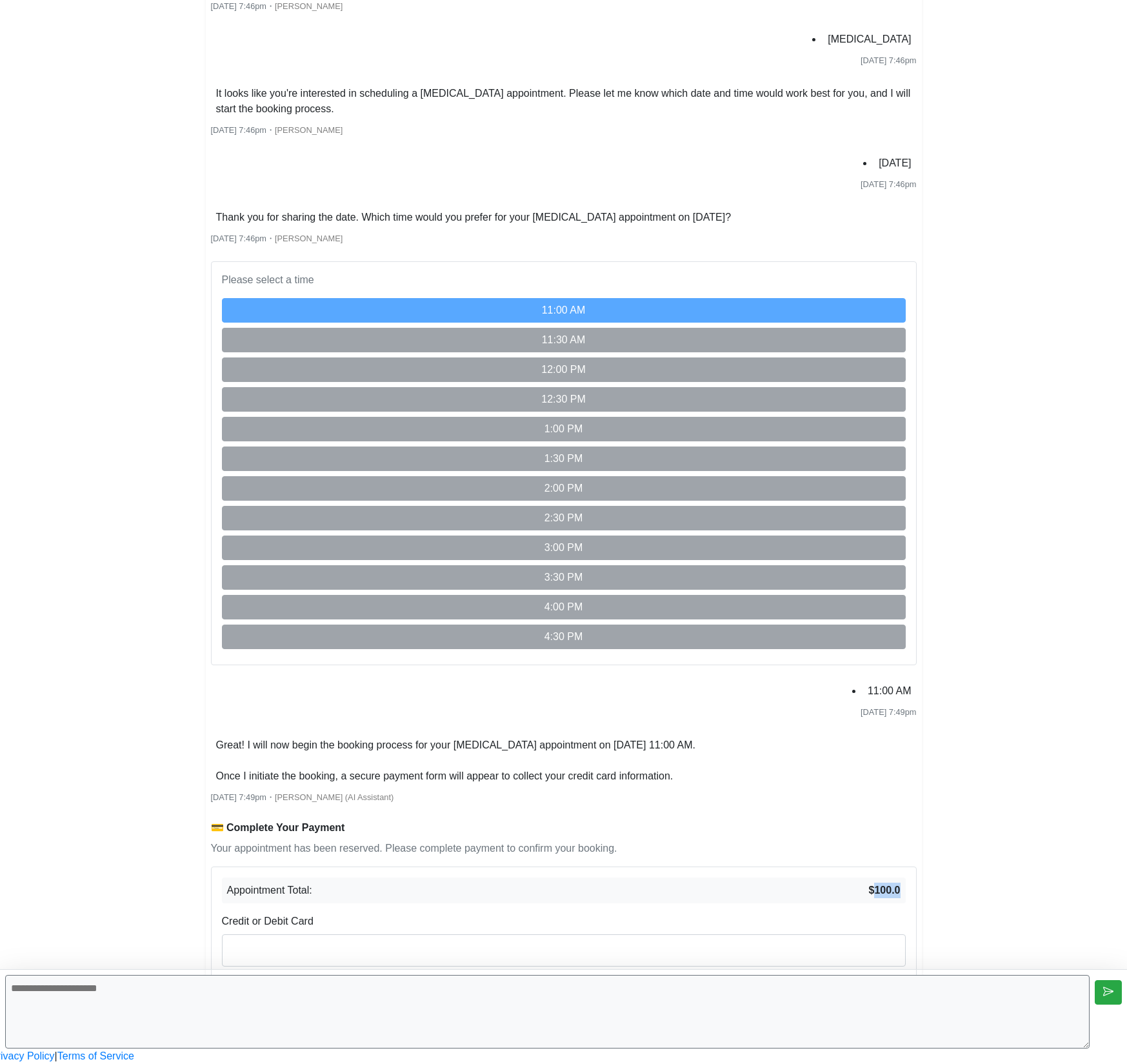
click at [869, 882] on strong "$100.0" at bounding box center [884, 889] width 31 height 15
click at [863, 681] on li "11:00 AM" at bounding box center [890, 691] width 55 height 21
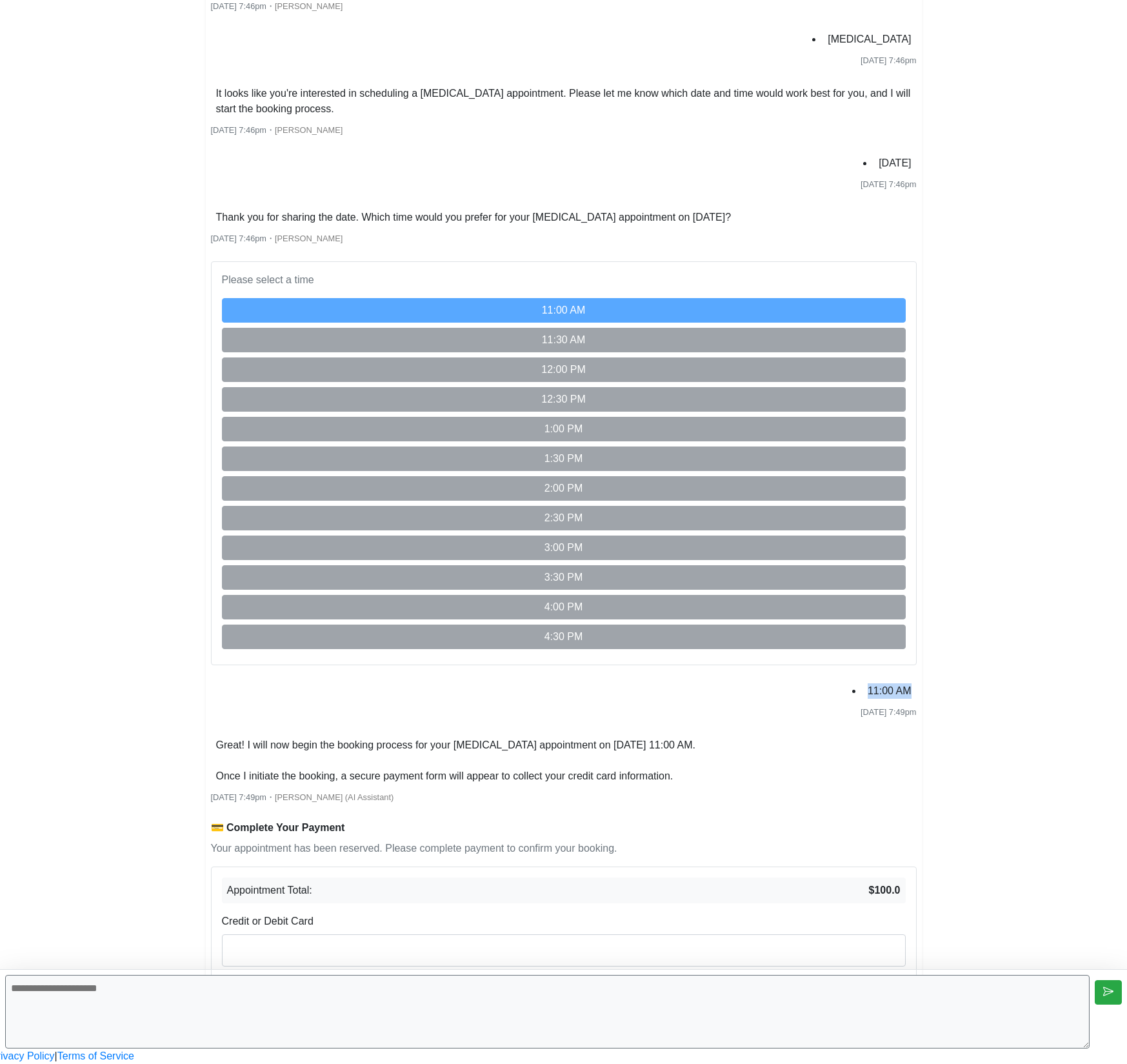
scroll to position [1012, 0]
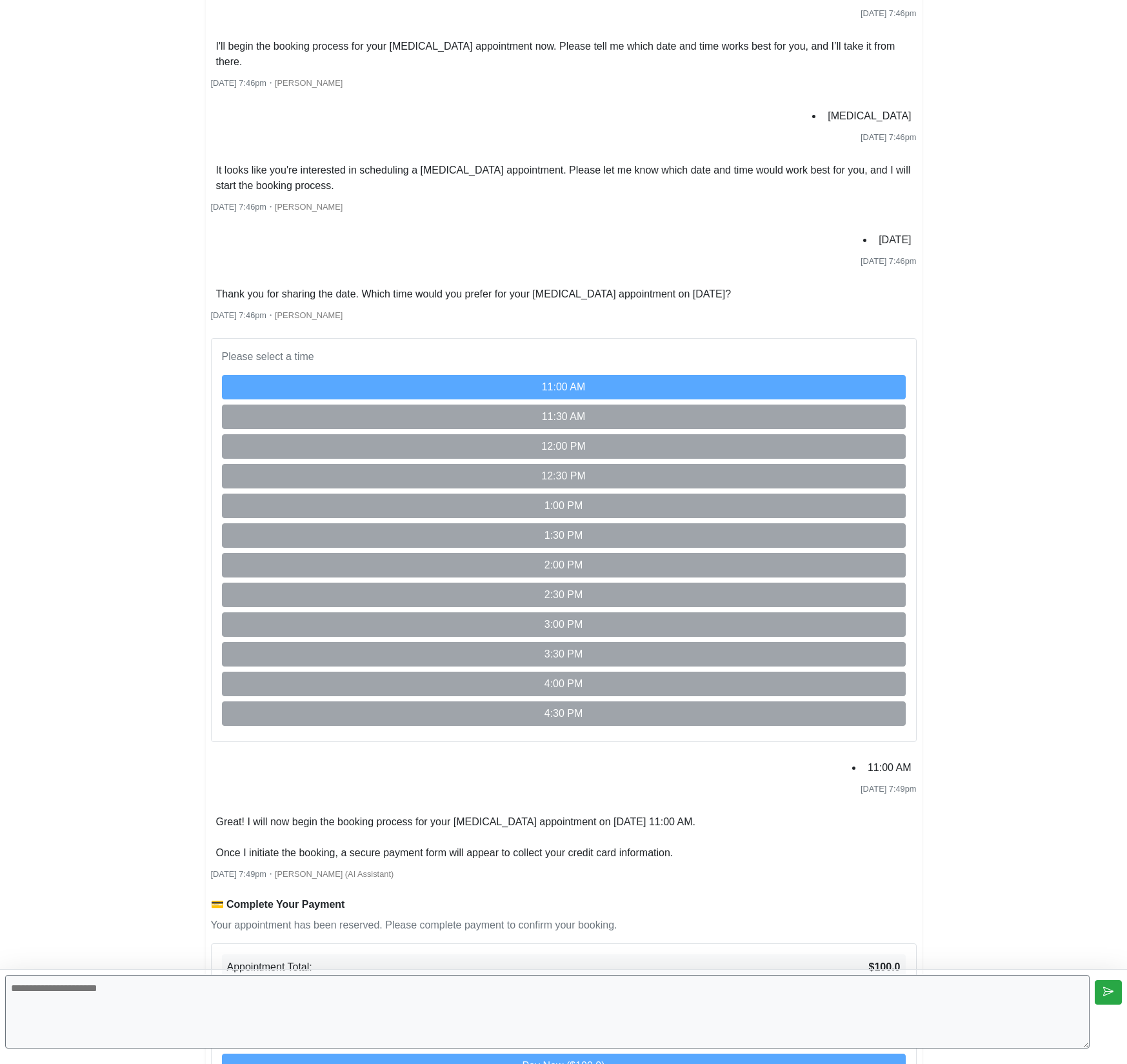
click at [873, 250] on li "[DATE]" at bounding box center [895, 239] width 43 height 21
click at [822, 126] on li "[MEDICAL_DATA]" at bounding box center [869, 116] width 93 height 21
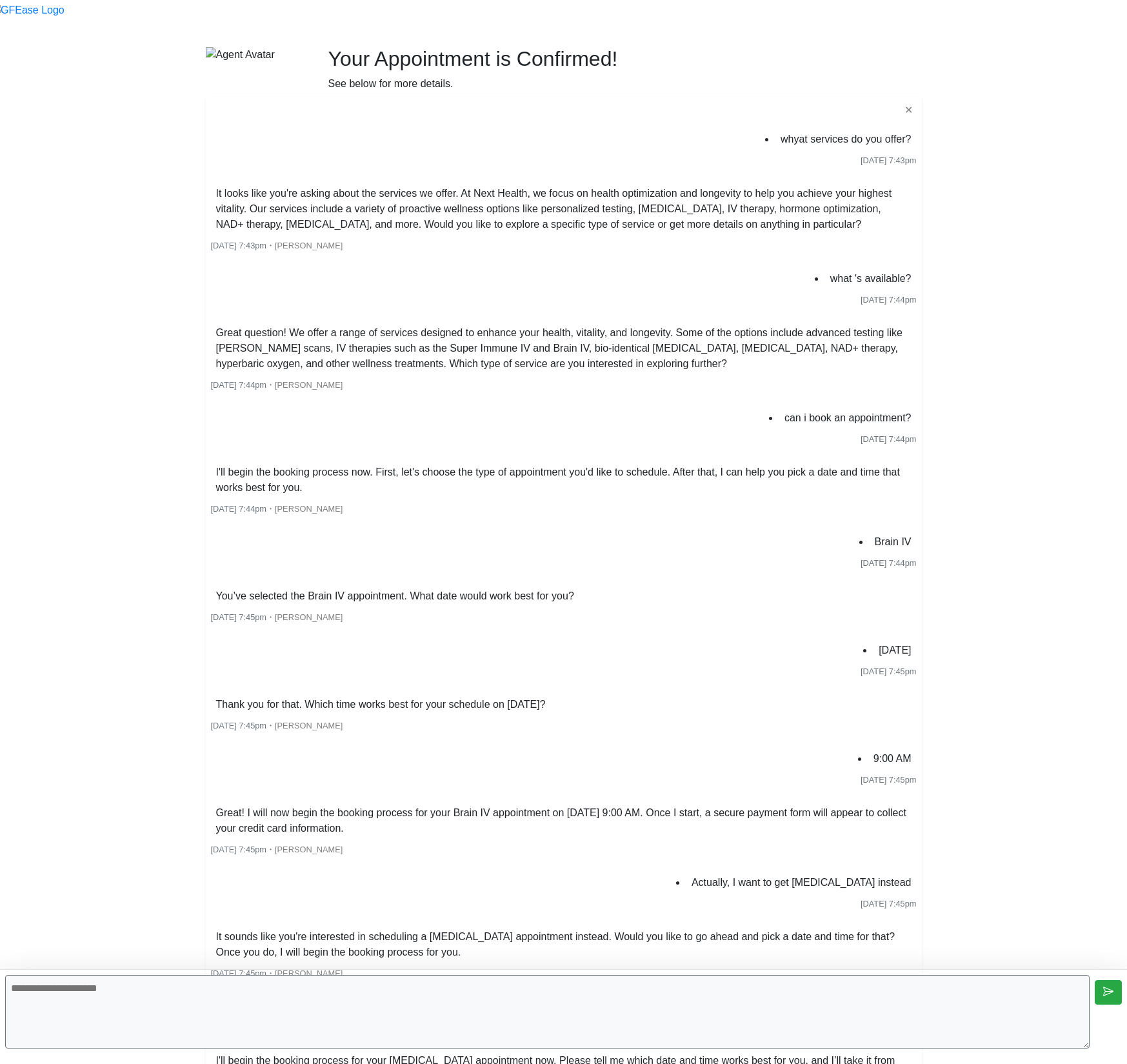
scroll to position [77, 0]
click at [787, 287] on body "Begin your FREE virtual smile assessment! Your Appointment is Confirmed! See be…" at bounding box center [564, 1040] width 1127 height 2234
drag, startPoint x: 728, startPoint y: 279, endPoint x: 641, endPoint y: 267, distance: 87.8
click at [825, 270] on li "what 's available?" at bounding box center [871, 280] width 91 height 21
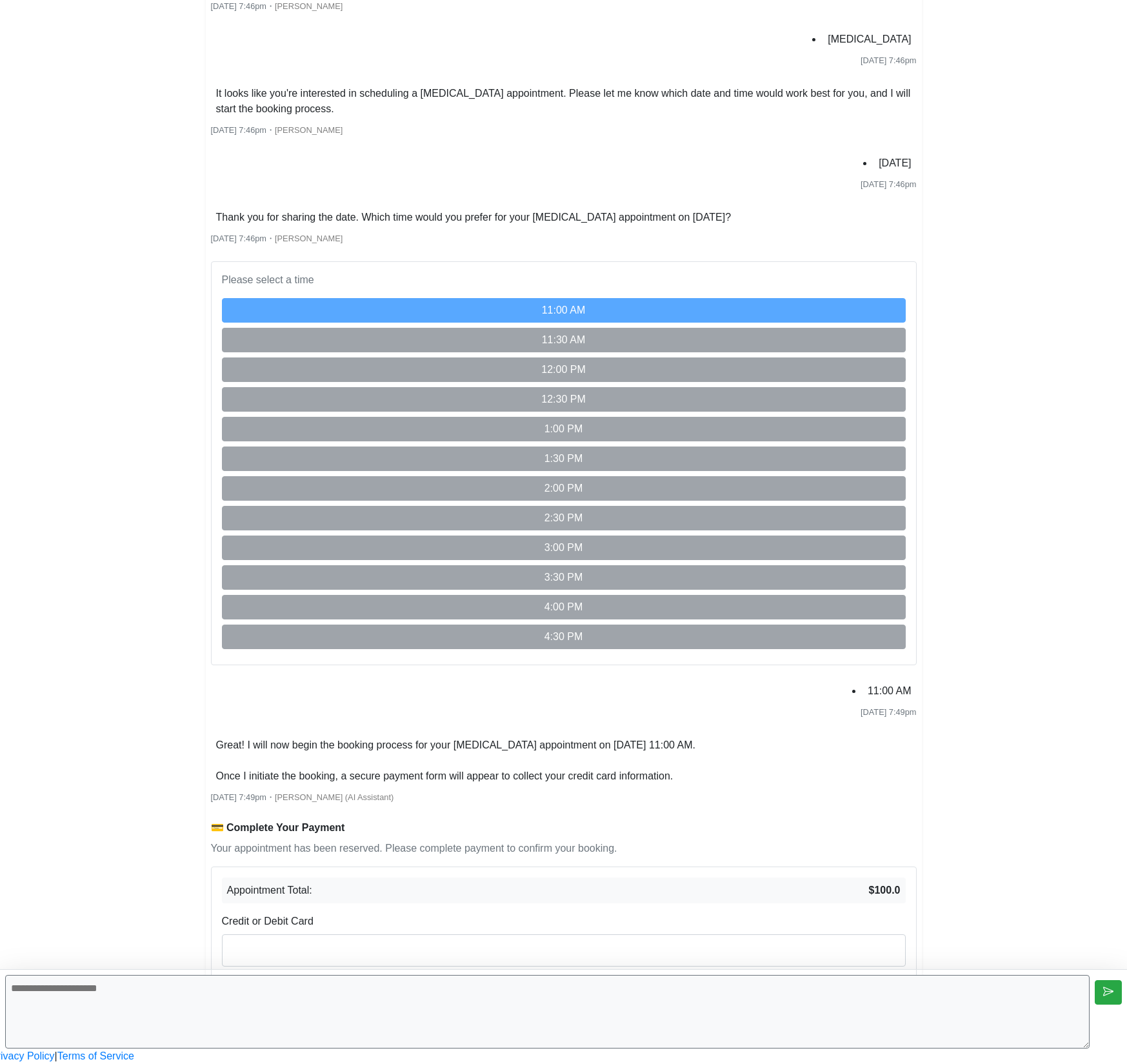
scroll to position [1437, 0]
click at [863, 681] on li "11:00 AM" at bounding box center [890, 691] width 55 height 21
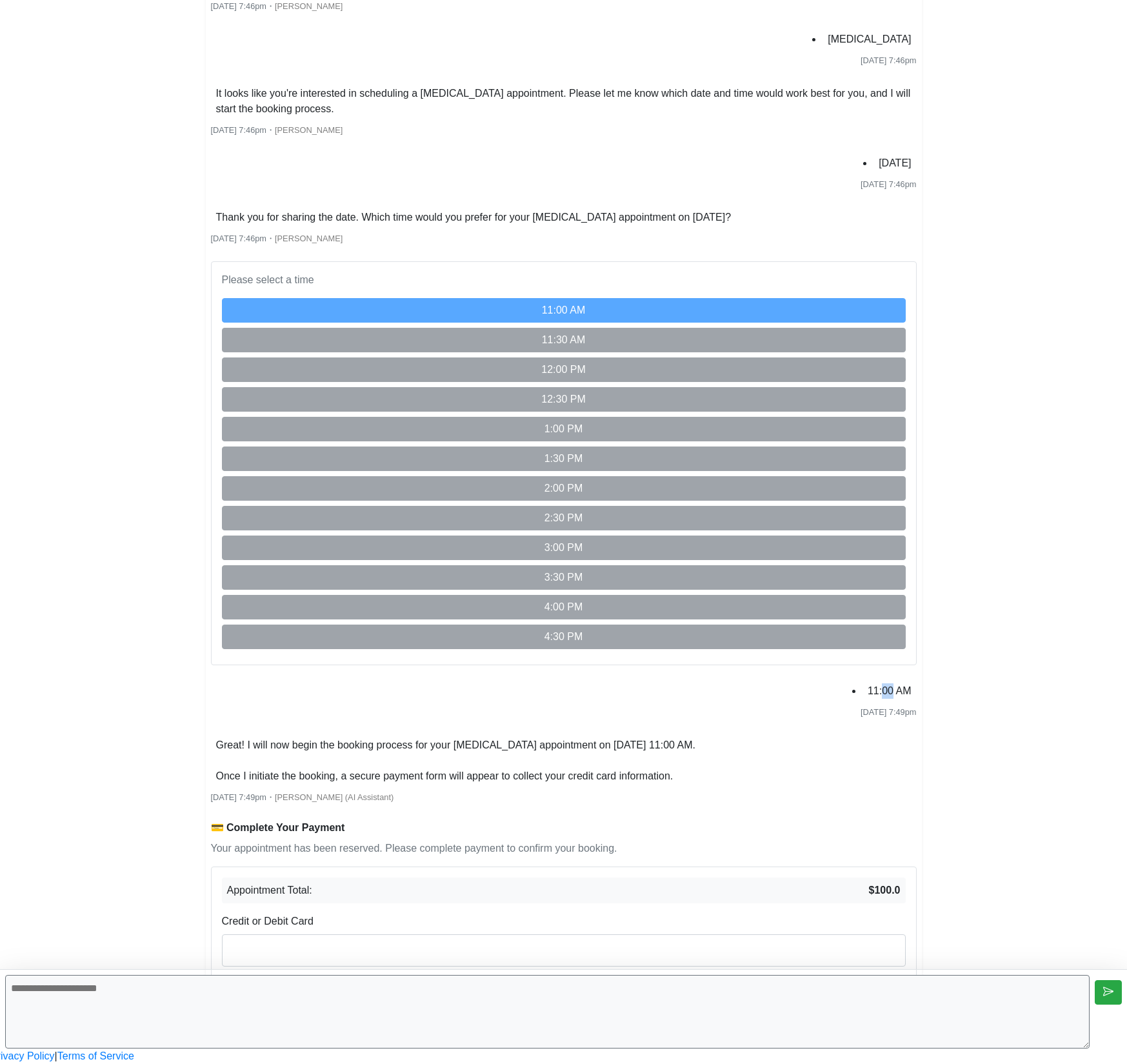
click at [863, 681] on li "11:00 AM" at bounding box center [890, 691] width 55 height 21
